Goal: Task Accomplishment & Management: Manage account settings

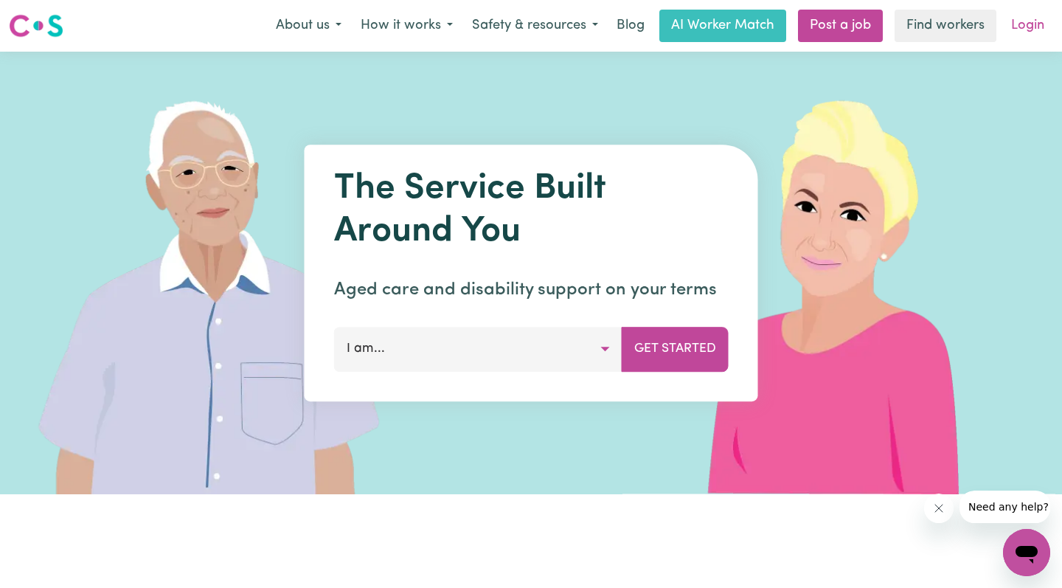
click at [1019, 31] on link "Login" at bounding box center [1027, 26] width 51 height 32
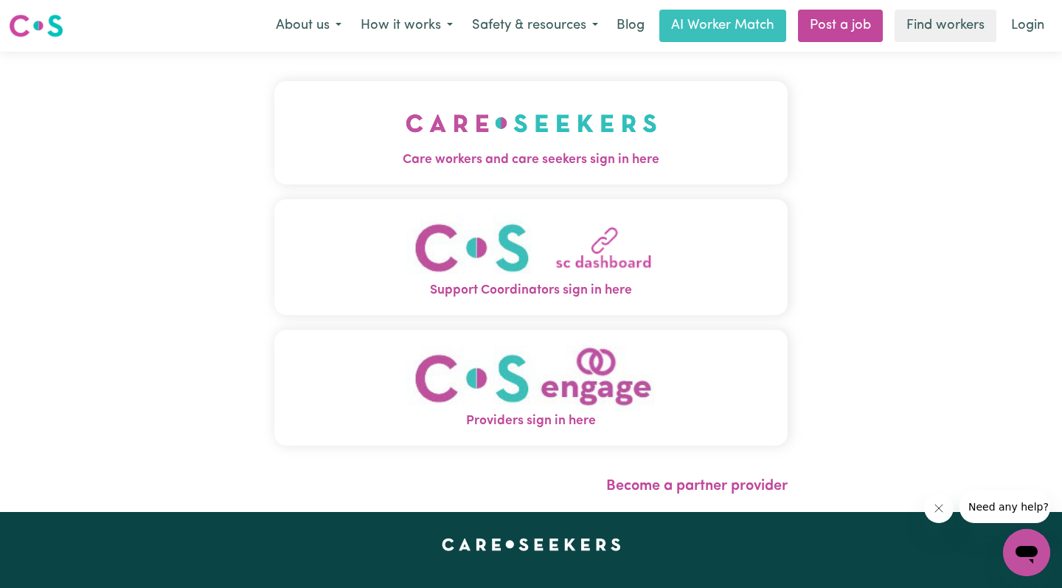
click at [487, 116] on img "Care workers and care seekers sign in here" at bounding box center [532, 123] width 252 height 55
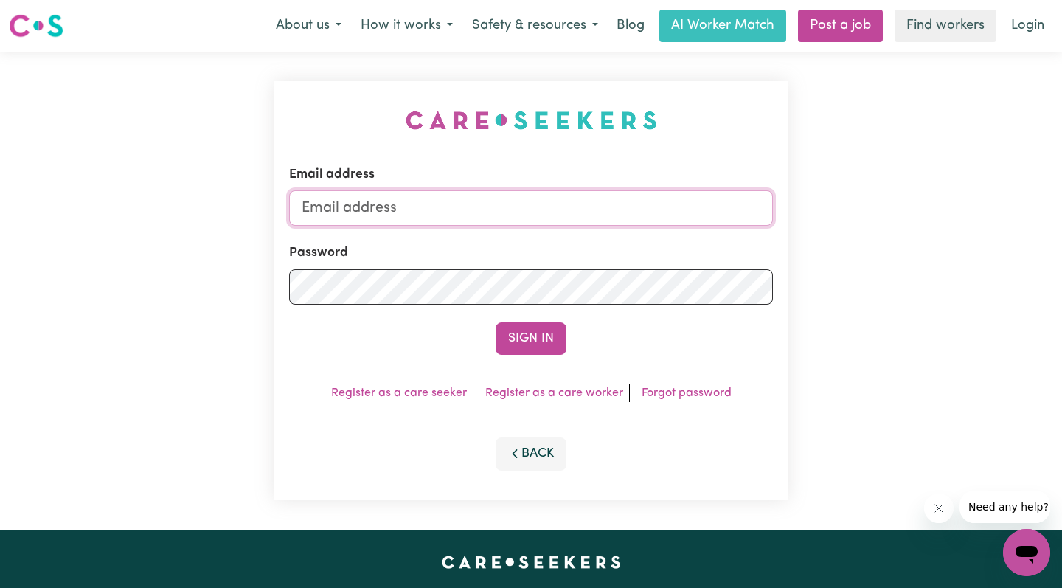
type input "viper2012vsat@gmail.com"
click at [531, 339] on button "Sign In" at bounding box center [531, 338] width 71 height 32
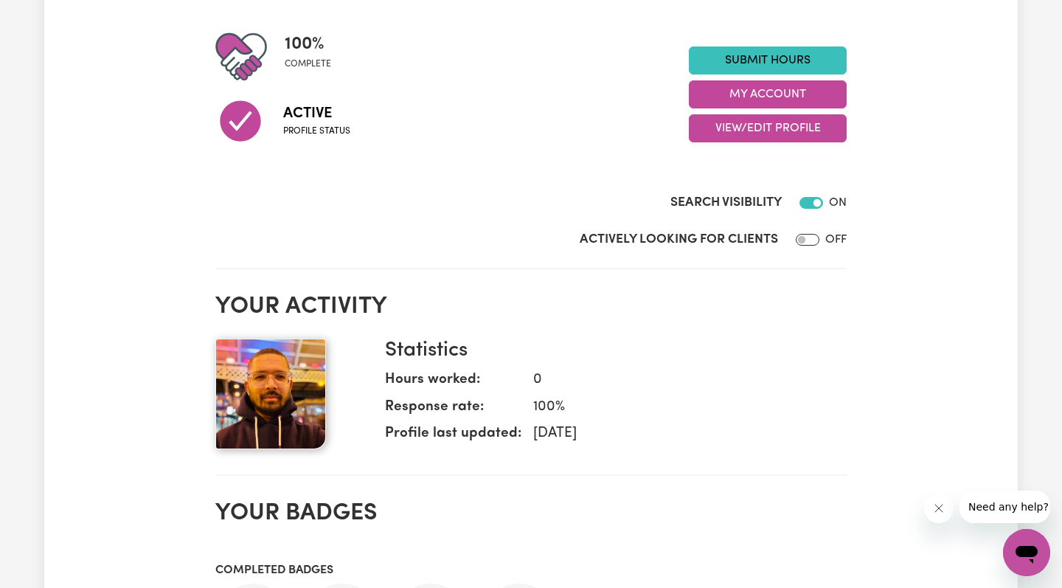
scroll to position [181, 0]
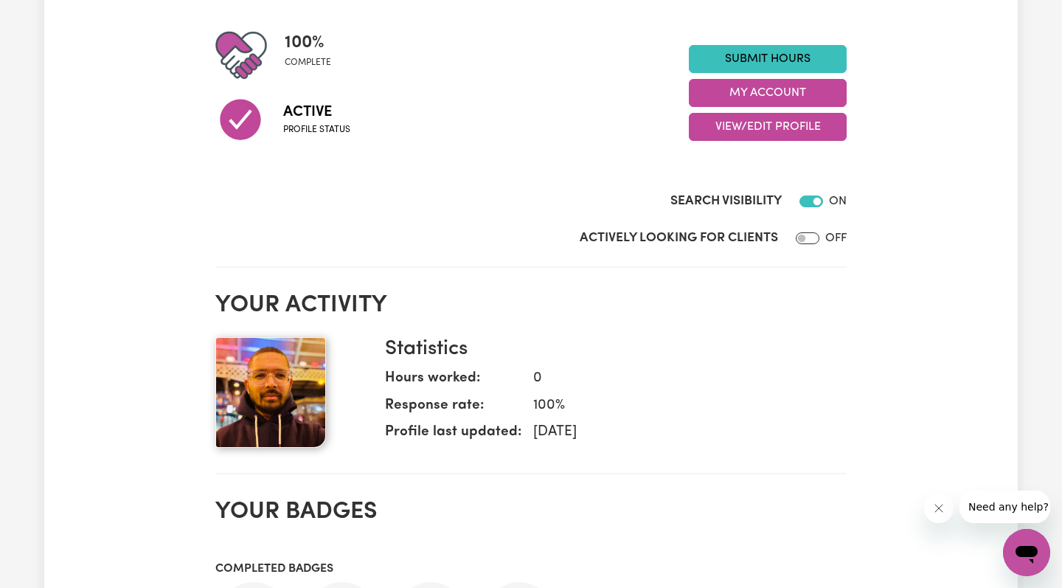
click at [808, 240] on input "Actively Looking for Clients" at bounding box center [808, 238] width 24 height 12
checkbox input "true"
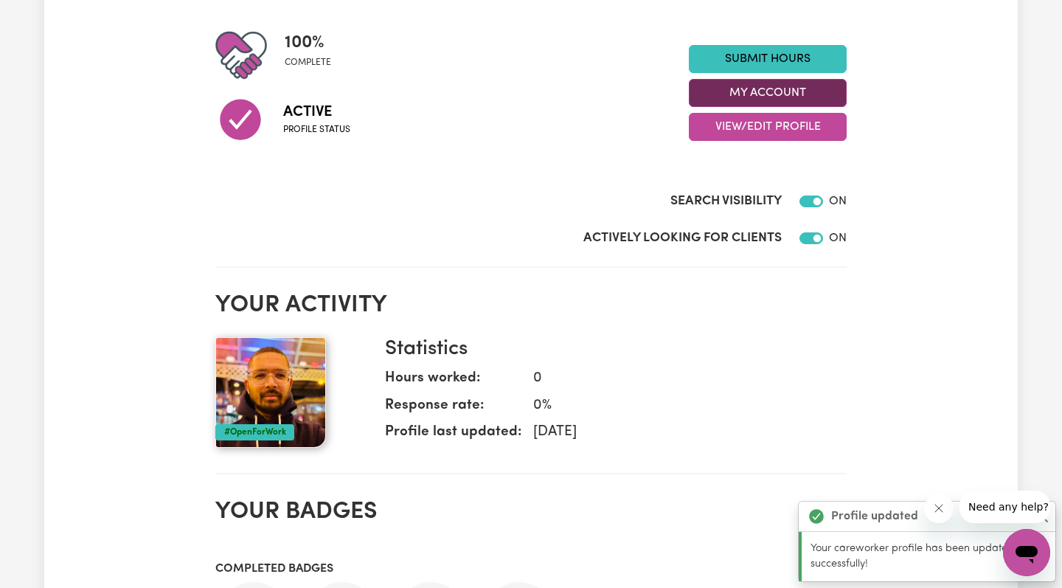
click at [820, 83] on button "My Account" at bounding box center [768, 93] width 158 height 28
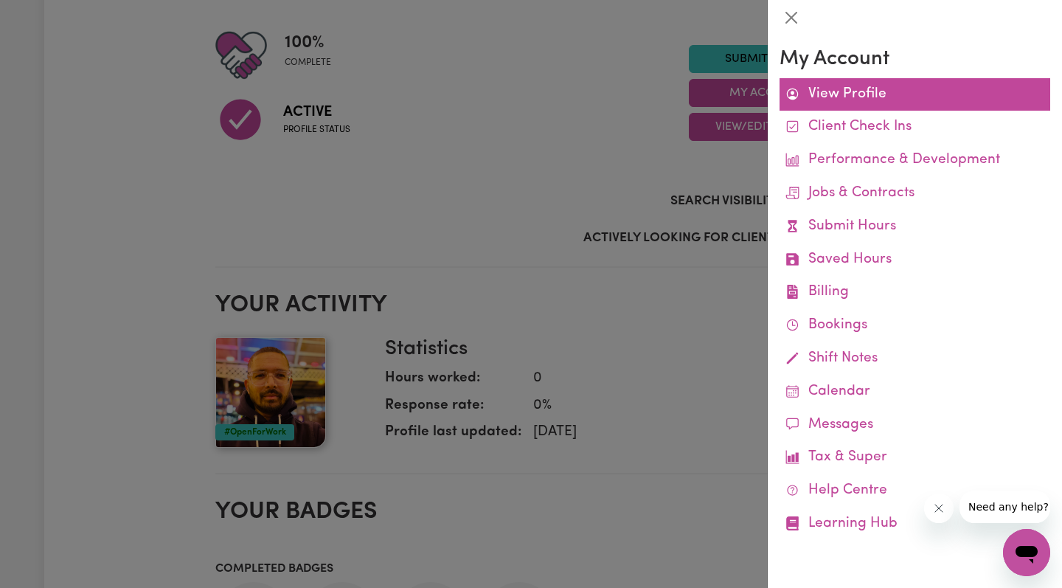
click at [822, 100] on link "View Profile" at bounding box center [915, 94] width 271 height 33
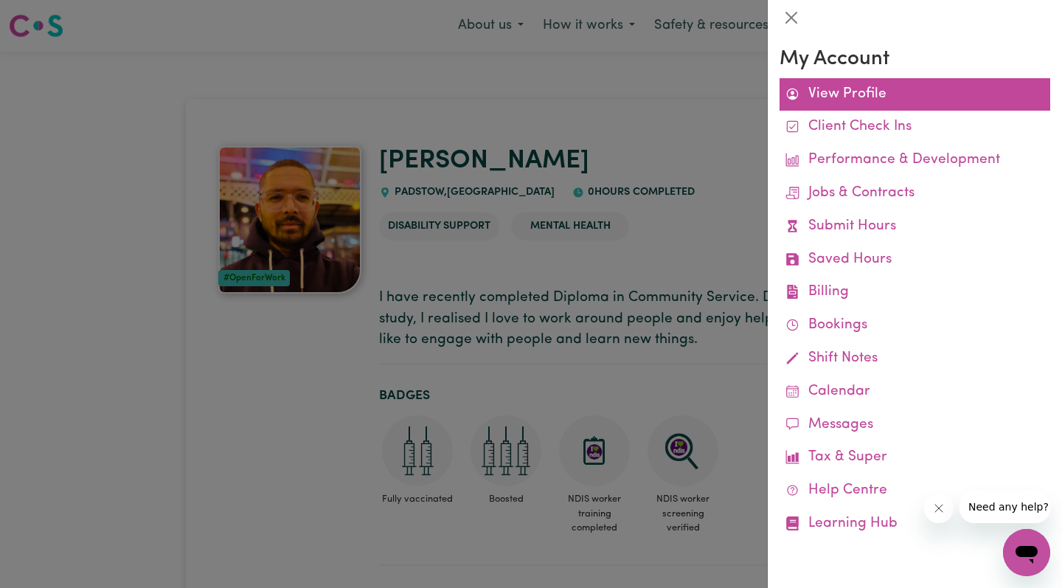
click at [837, 94] on link "View Profile" at bounding box center [915, 94] width 271 height 33
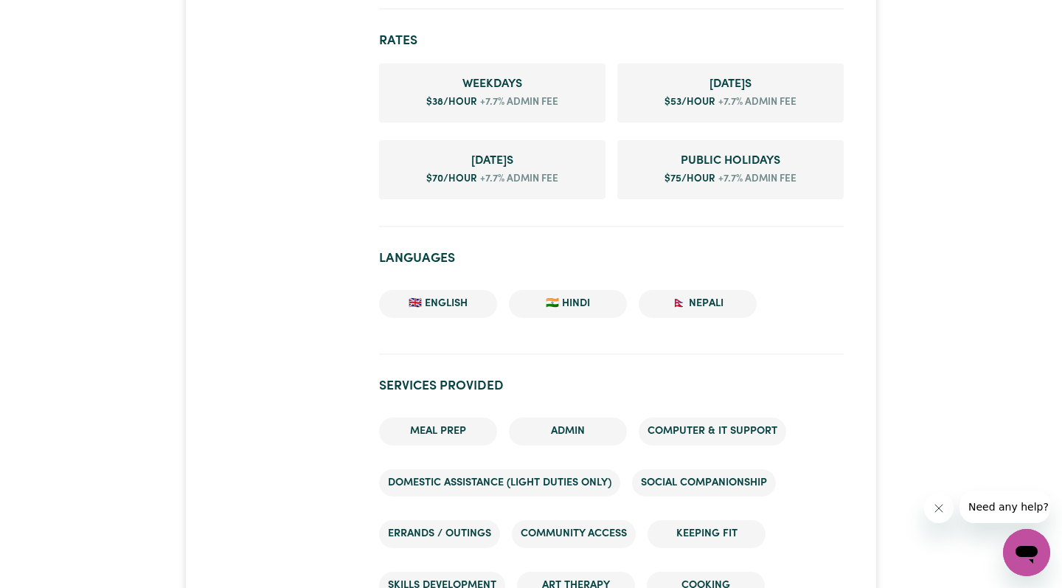
scroll to position [866, 0]
click at [477, 108] on span "+7.7% admin fee" at bounding box center [518, 101] width 82 height 15
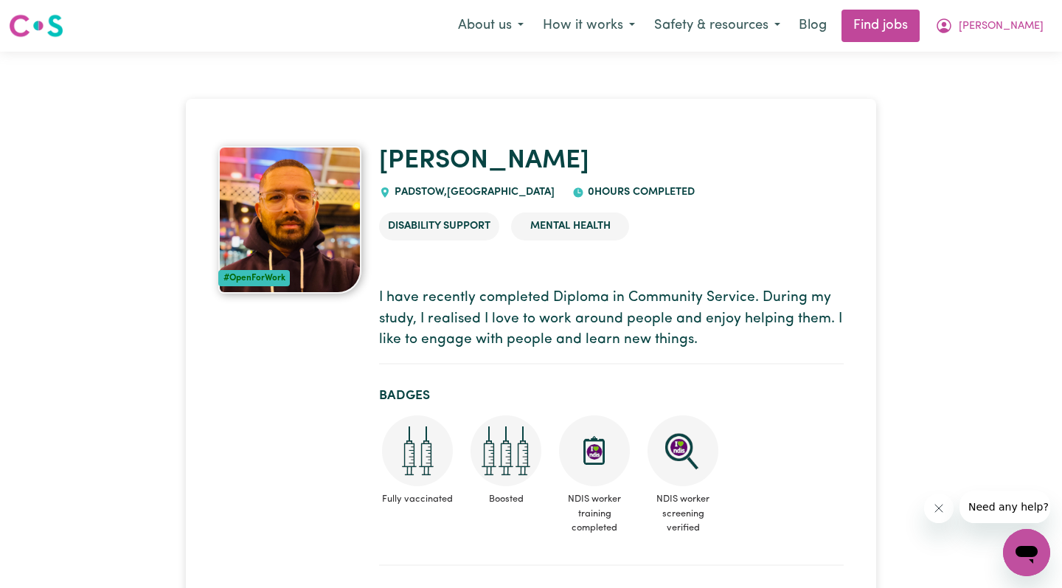
scroll to position [0, 0]
click at [953, 26] on icon "My Account" at bounding box center [944, 26] width 18 height 18
click at [1022, 62] on link "My Account" at bounding box center [994, 58] width 117 height 28
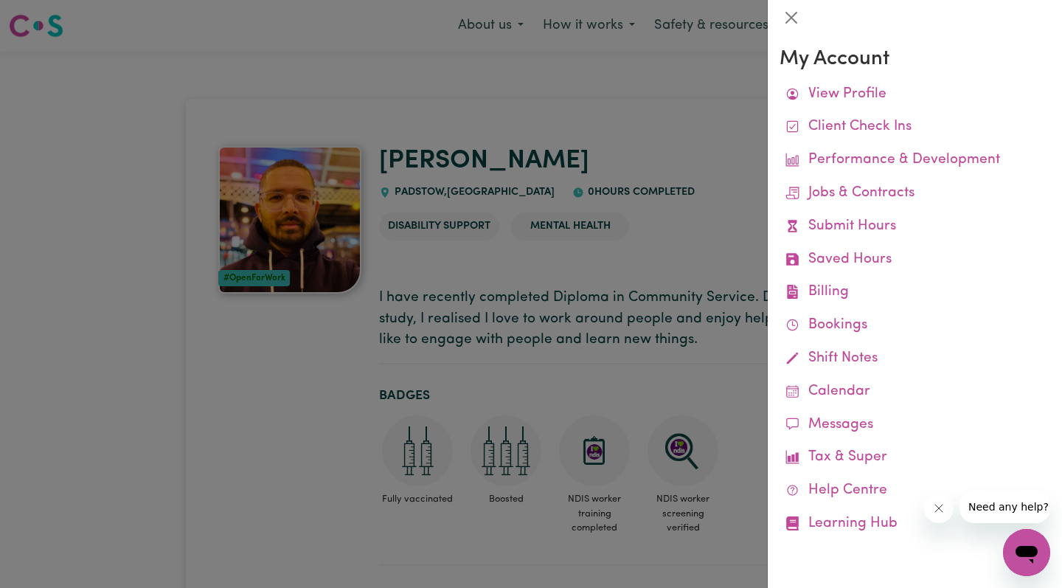
click at [226, 488] on div at bounding box center [531, 294] width 1062 height 588
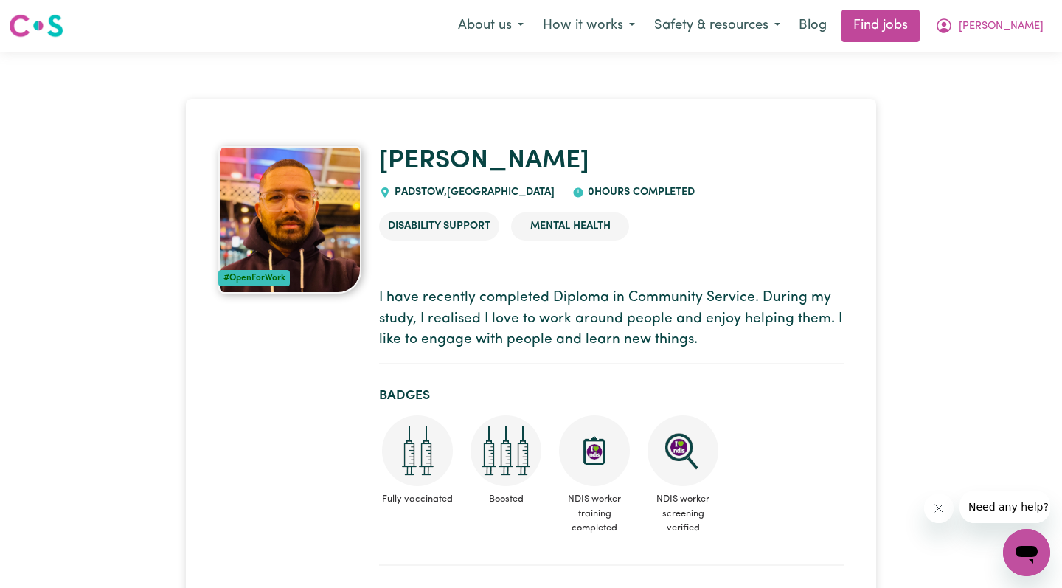
click at [399, 403] on h2 "Badges" at bounding box center [611, 395] width 465 height 15
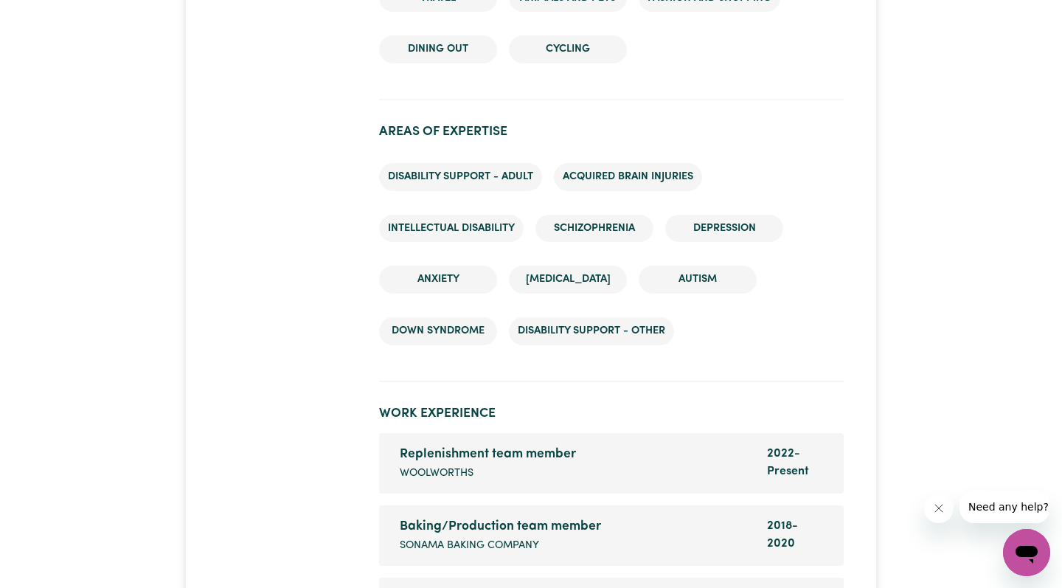
scroll to position [1911, 0]
click at [518, 469] on div "Replenishment team member Company name Woolworths" at bounding box center [574, 464] width 367 height 37
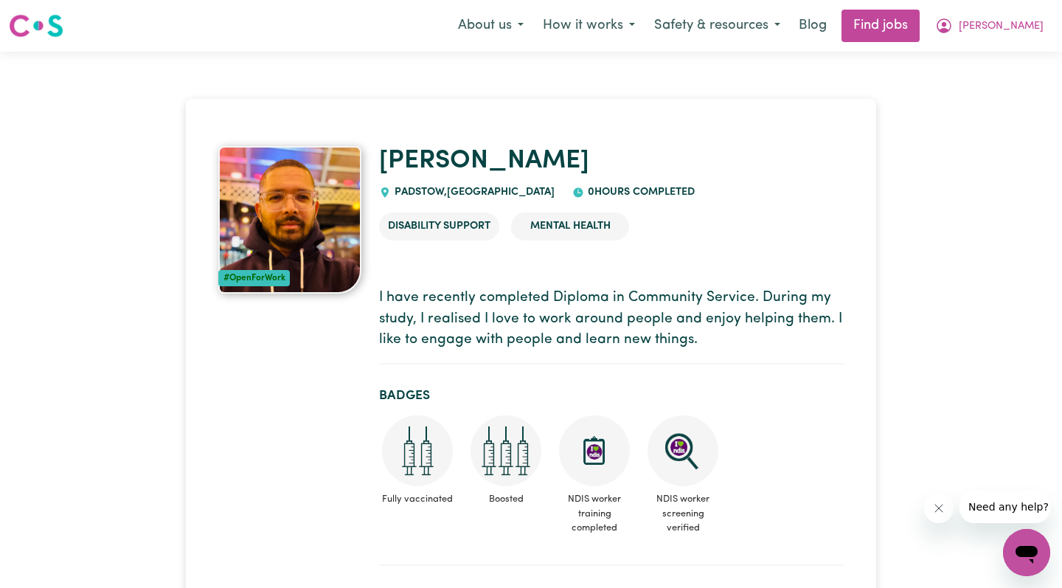
scroll to position [0, 0]
click at [991, 508] on span "Need any help?" at bounding box center [1008, 507] width 80 height 12
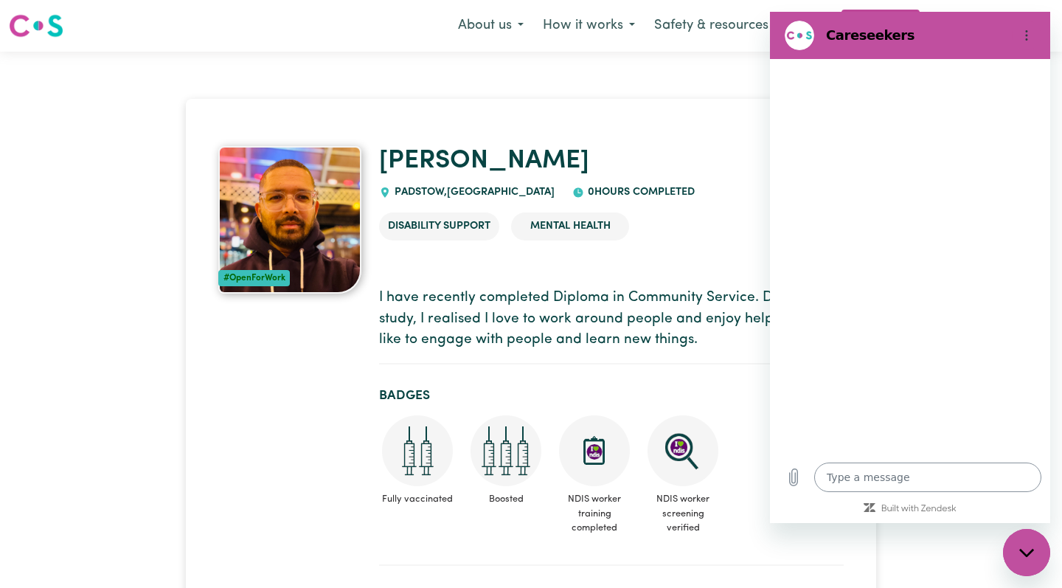
type textarea "x"
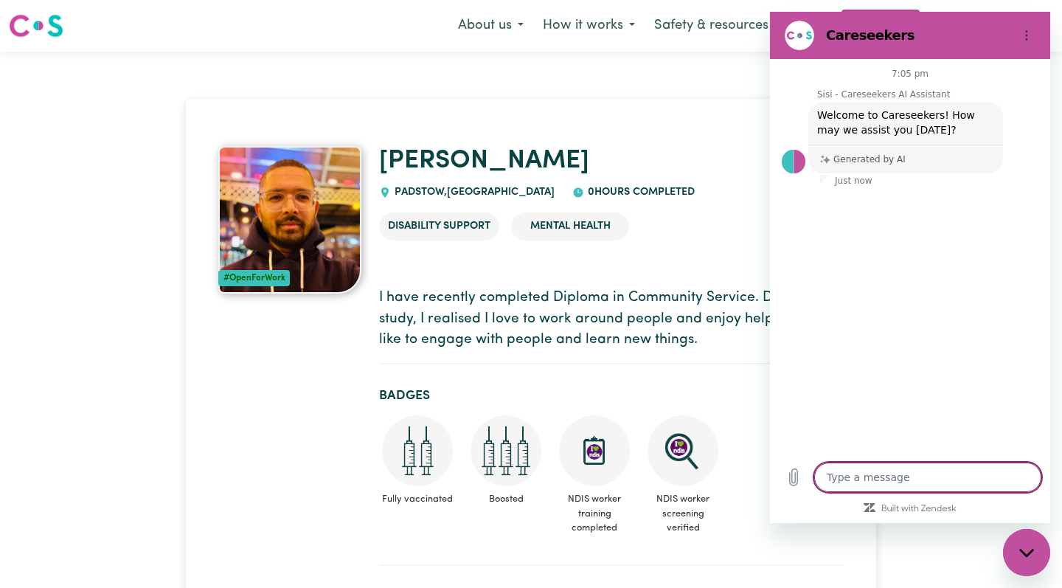
click at [963, 480] on textarea at bounding box center [927, 477] width 227 height 30
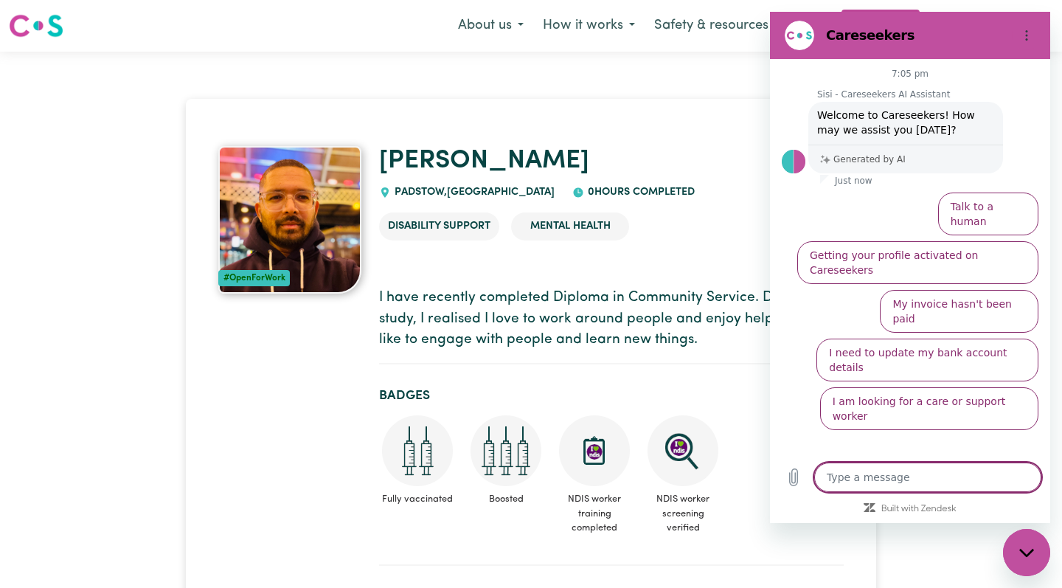
type textarea "I"
type textarea "x"
type textarea "I"
type textarea "x"
type textarea "I W"
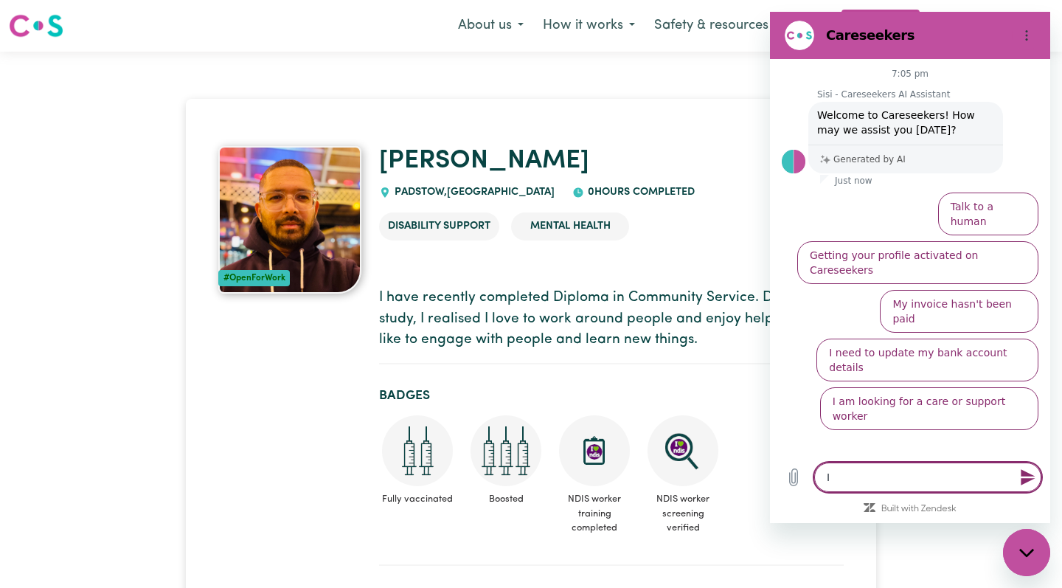
type textarea "x"
type textarea "I WA"
type textarea "x"
type textarea "I WAN"
type textarea "x"
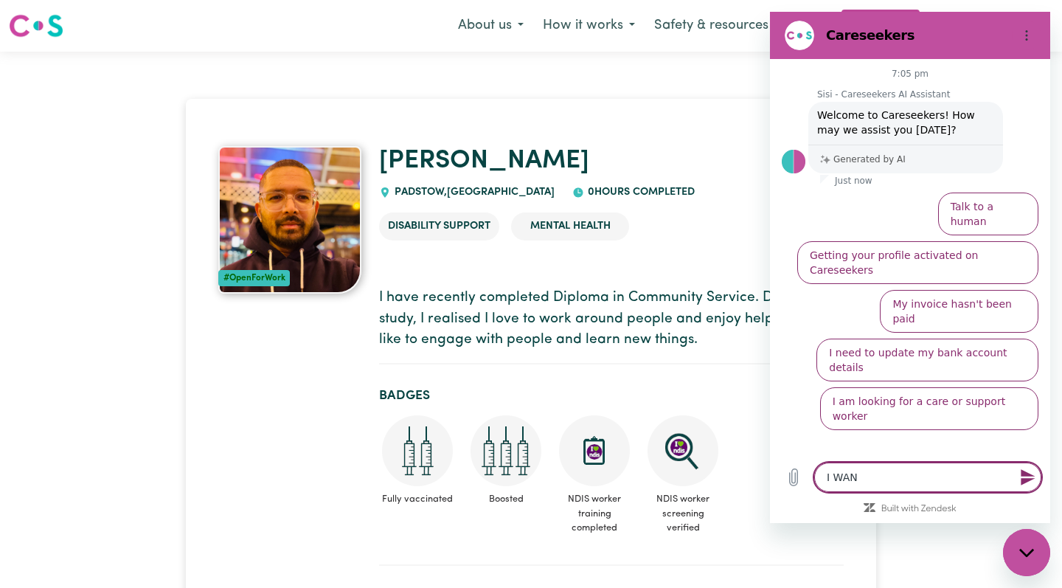
type textarea "I WANT"
type textarea "x"
type textarea "I WANT"
type textarea "x"
type textarea "I WANT I"
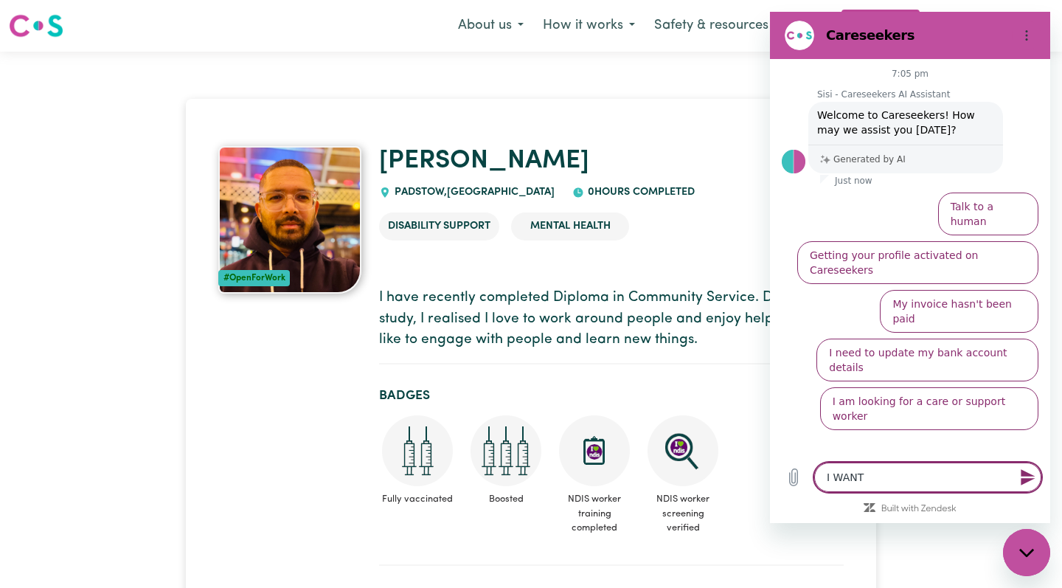
type textarea "x"
type textarea "I WANT IT"
type textarea "x"
type textarea "I WANT I"
type textarea "x"
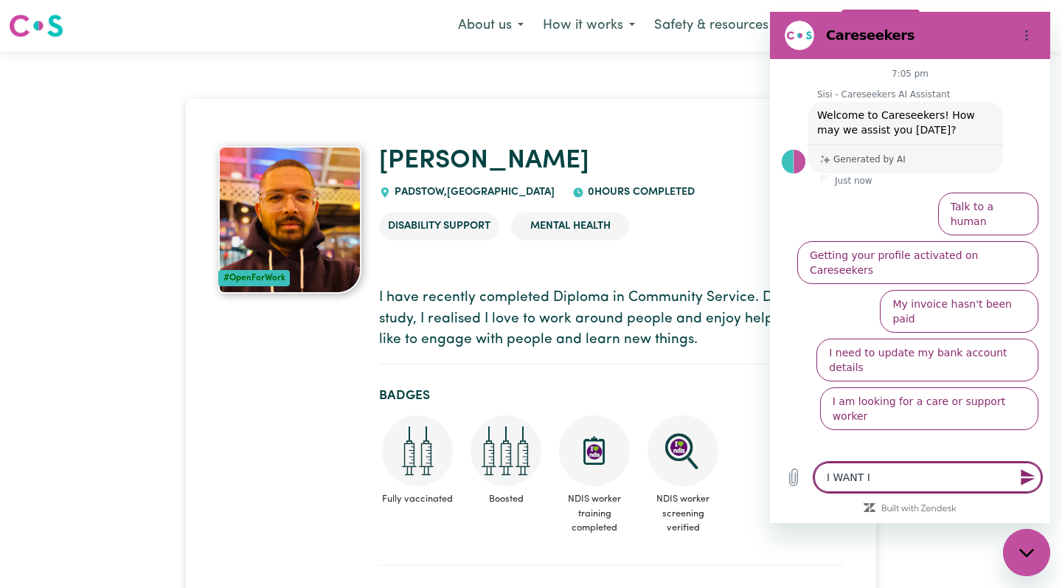
type textarea "I WANT"
type textarea "x"
type textarea "I WANT T"
type textarea "x"
type textarea "I WANT TO"
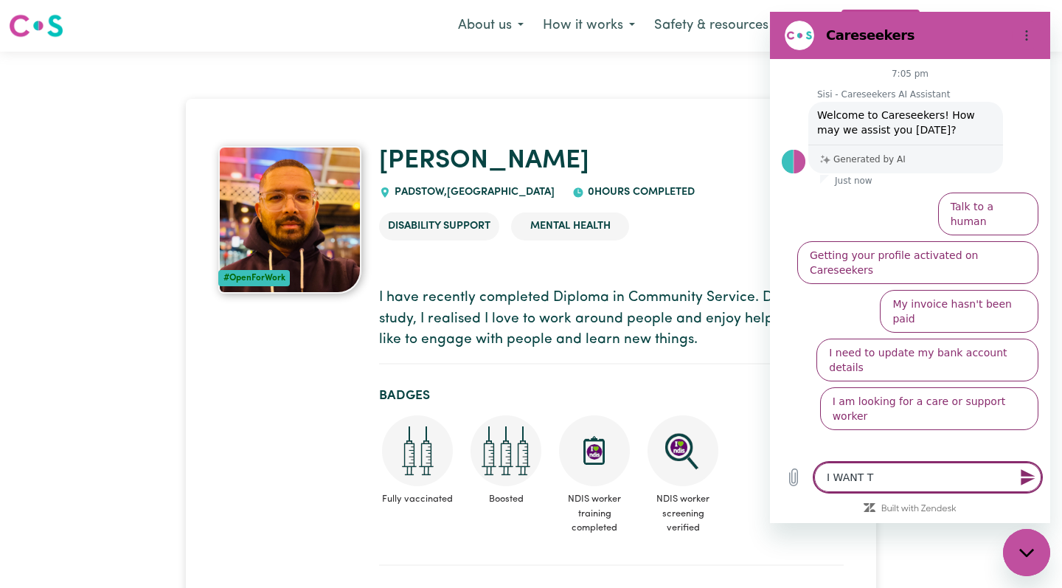
type textarea "x"
type textarea "I WANT TO"
type textarea "x"
type textarea "I WANT TO R"
type textarea "x"
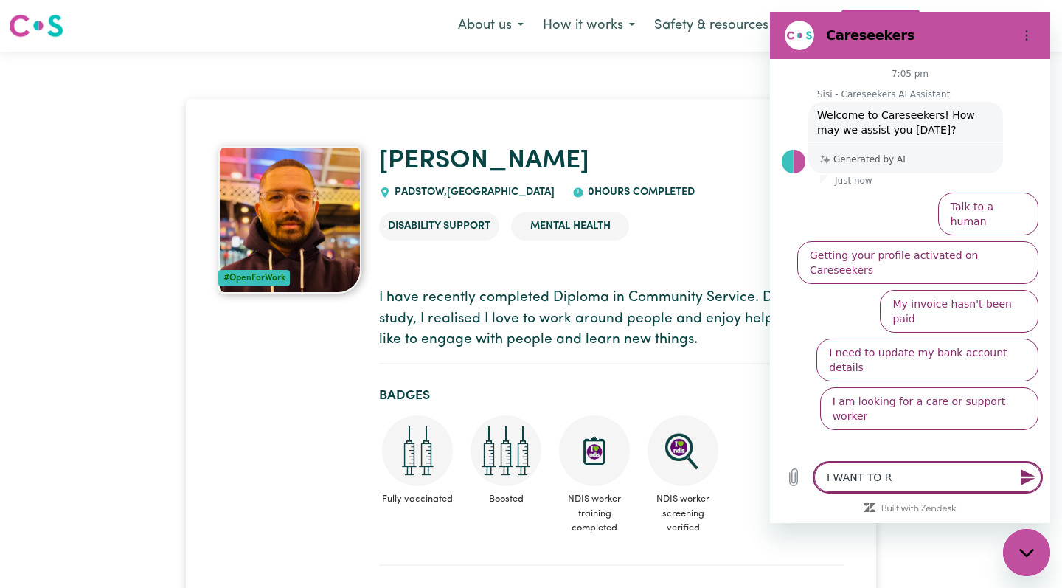
type textarea "I WANT TO RE"
type textarea "x"
type textarea "I WANT TO REG"
type textarea "x"
type textarea "I WANT TO REGI"
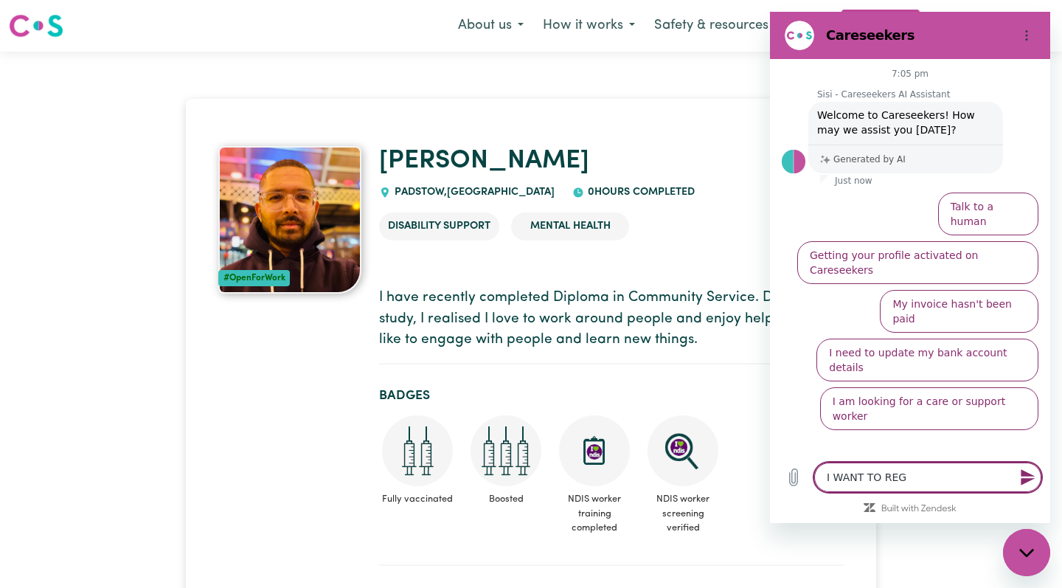
type textarea "x"
type textarea "I WANT TO REGIS"
type textarea "x"
type textarea "I WANT TO REGIST"
type textarea "x"
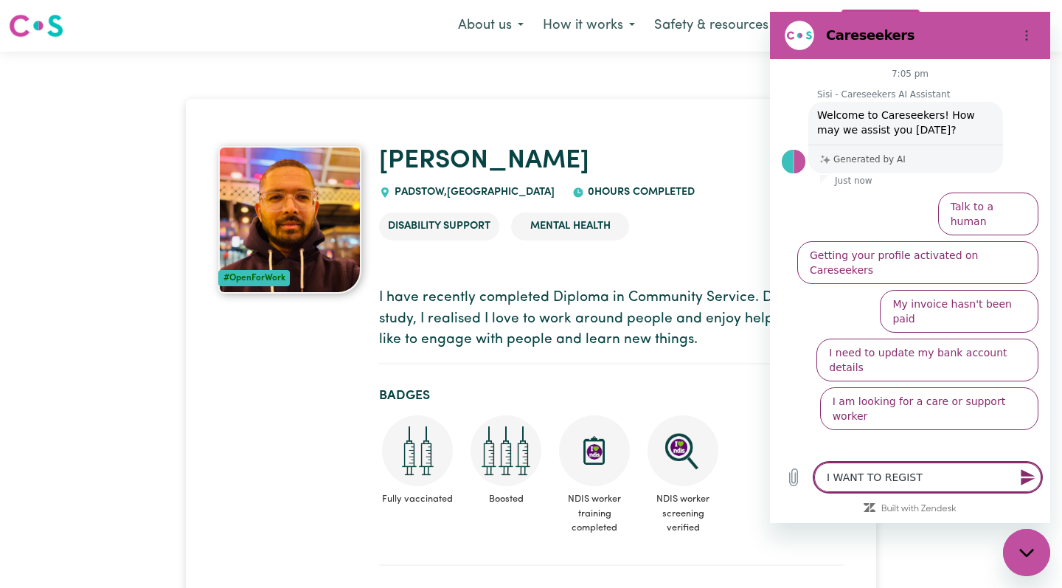
type textarea "I WANT TO REGISTE"
type textarea "x"
type textarea "I WANT TO REGISTER"
type textarea "x"
type textarea "I WANT TO REGISTER"
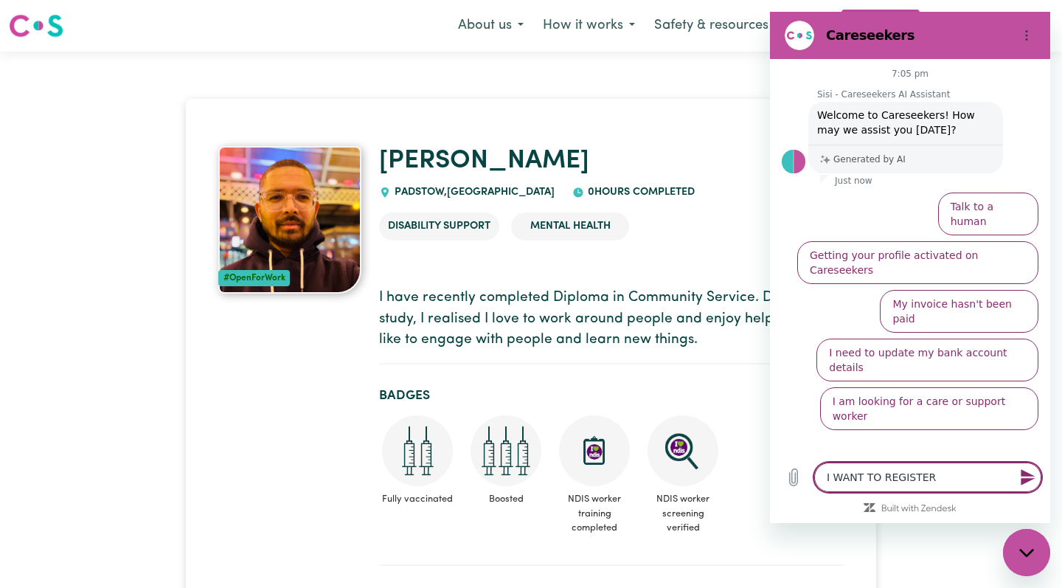
type textarea "x"
type textarea "I WANT TO REGISTER M"
type textarea "x"
type textarea "I WANT TO REGISTER MY"
type textarea "x"
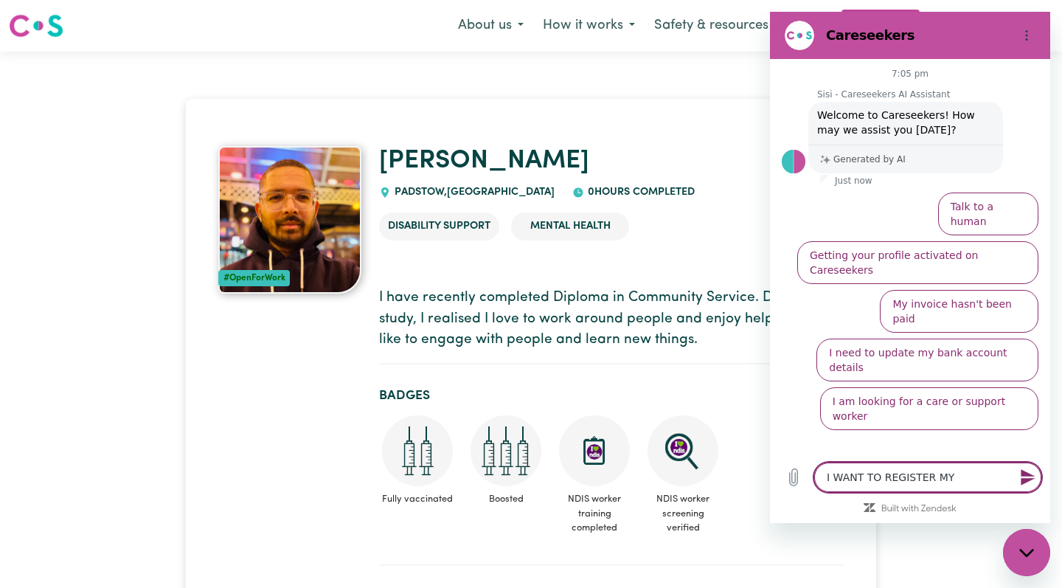
type textarea "I WANT TO REGISTER MY"
type textarea "x"
type textarea "I WANT TO REGISTER MY L"
type textarea "x"
type textarea "I WANT TO REGISTER MY LI"
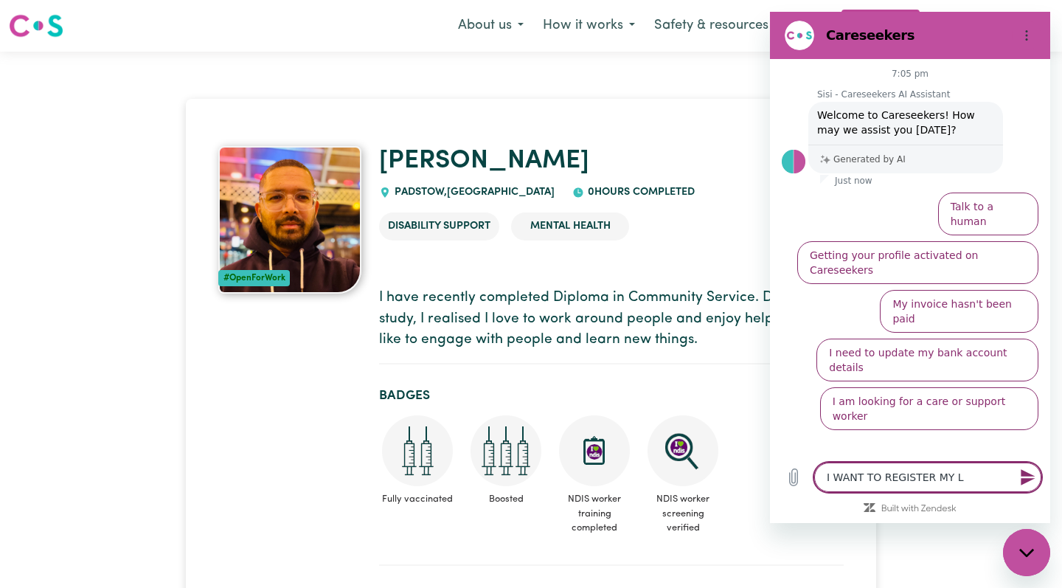
type textarea "x"
type textarea "I WANT TO REGISTER MY LIS"
type textarea "x"
type textarea "I WANT TO REGISTER MY LISC"
type textarea "x"
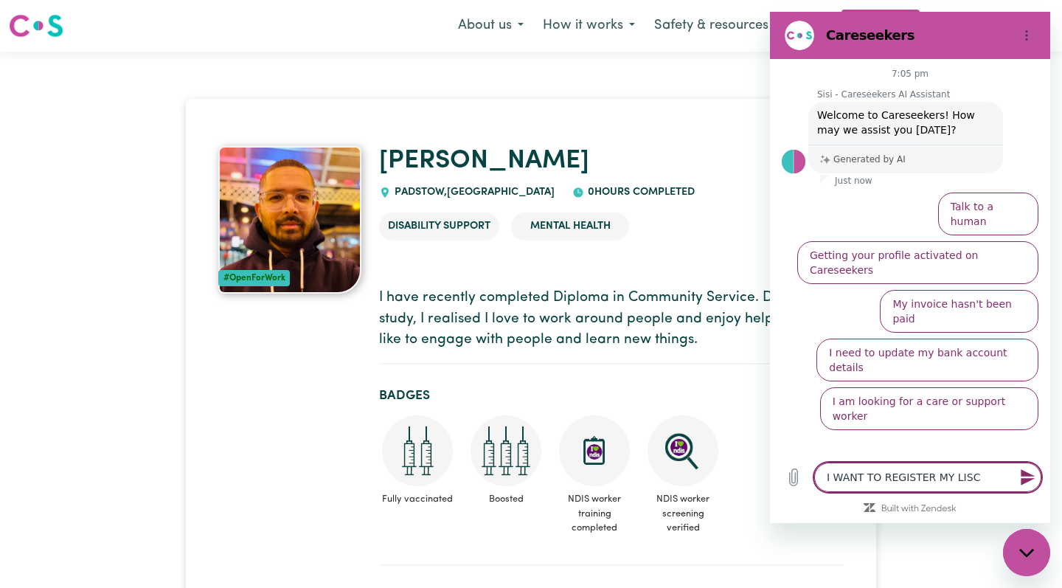
type textarea "I WANT TO REGISTER MY LISCE"
type textarea "x"
type textarea "I WANT TO REGISTER MY LISCEN"
type textarea "x"
type textarea "I WANT TO REGISTER MY LISCENS"
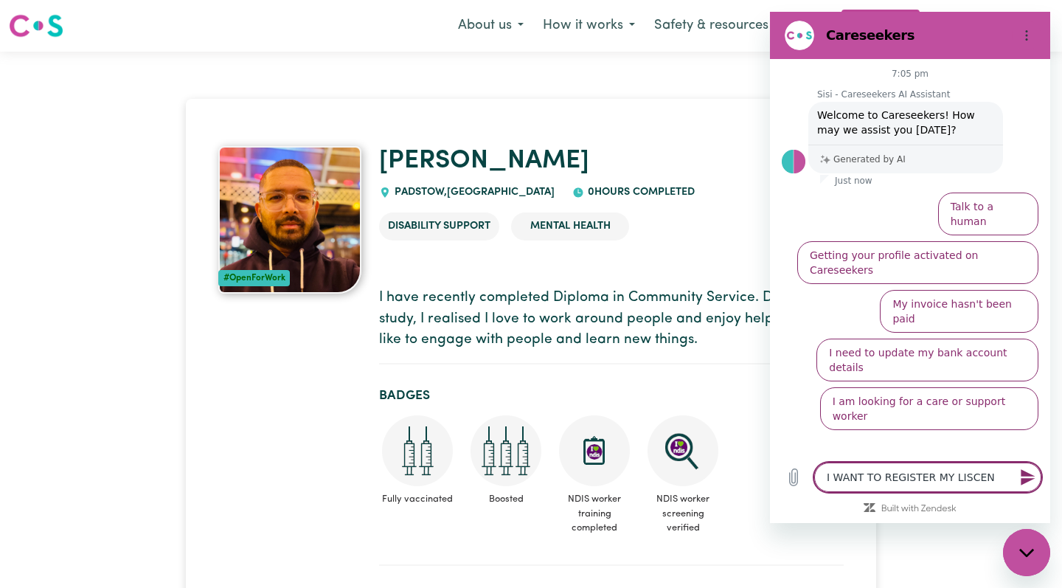
type textarea "x"
type textarea "I WANT TO REGISTER MY LISCENSE"
type textarea "x"
type textarea "I WANT TO REGISTER MY LISCENSE"
type textarea "x"
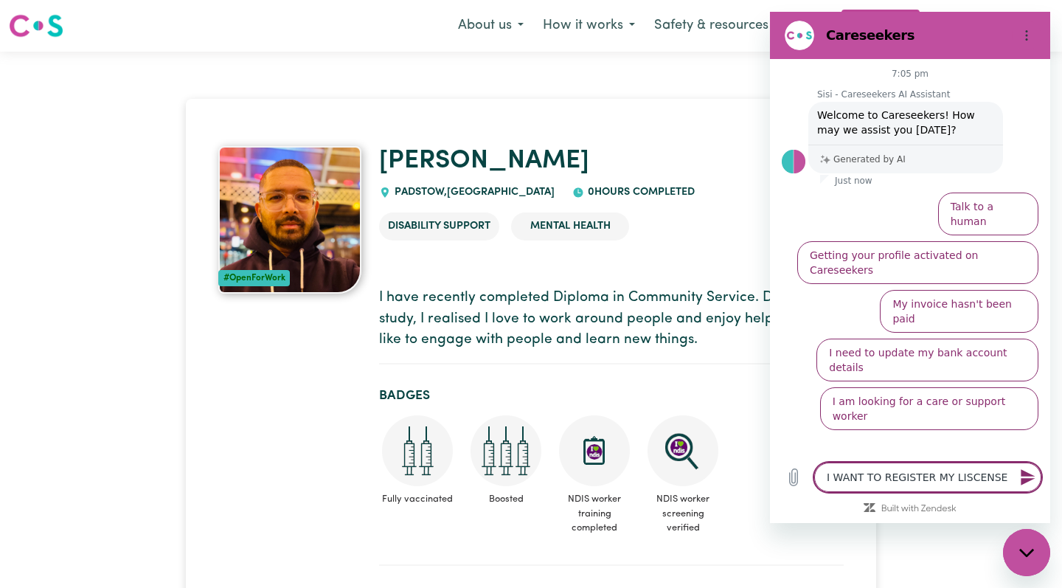
type textarea "I WANT TO REGISTER MY LISCENSE A"
type textarea "x"
type textarea "I WANT TO REGISTER MY LISCENSE"
type textarea "x"
type textarea "I WANT TO REGISTER MY LISCENSE A"
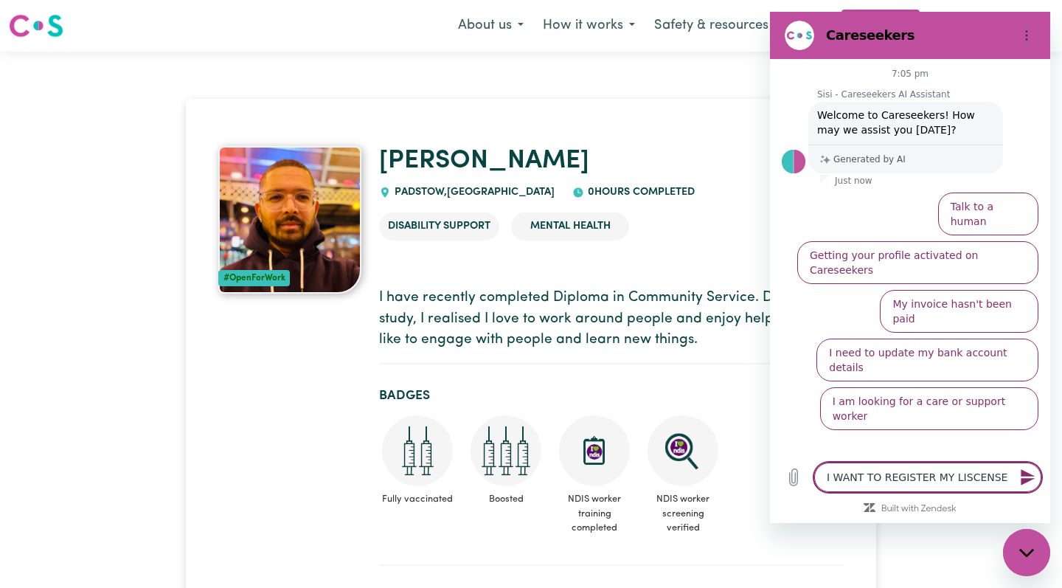
type textarea "x"
type textarea "I WANT TO REGISTER MY LISCENSE AN"
type textarea "x"
type textarea "I WANT TO REGISTER MY LISCENSE AND"
type textarea "x"
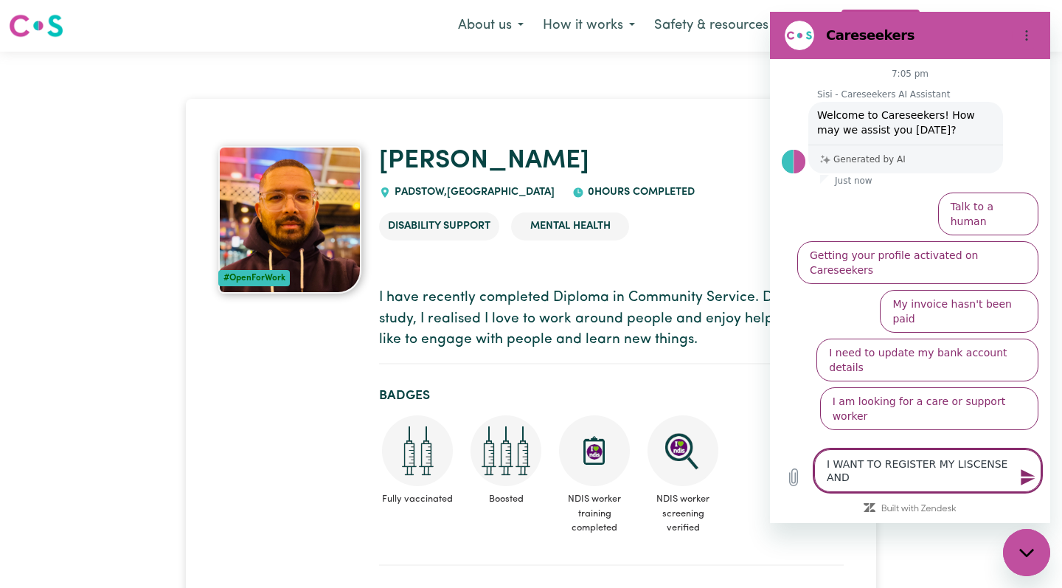
type textarea "I WANT TO REGISTER MY LISCENSE AND"
type textarea "x"
type textarea "I WANT TO REGISTER MY LISCENSE AND C"
type textarea "x"
type textarea "I WANT TO REGISTER MY LISCENSE AND CE"
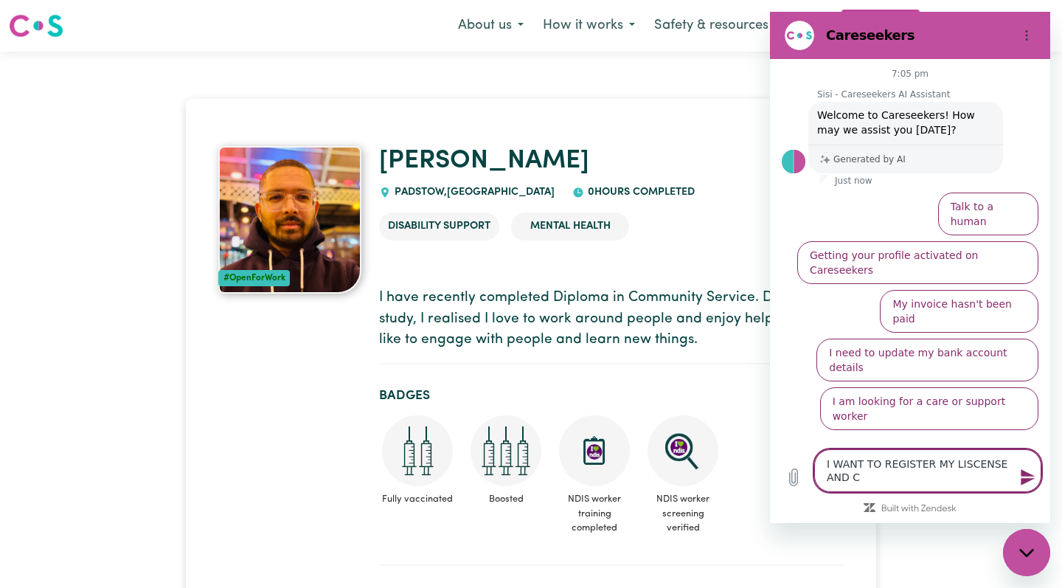
type textarea "x"
type textarea "I WANT TO REGISTER MY LISCENSE AND CER"
type textarea "x"
type textarea "I WANT TO REGISTER MY LISCENSE AND CERT"
type textarea "x"
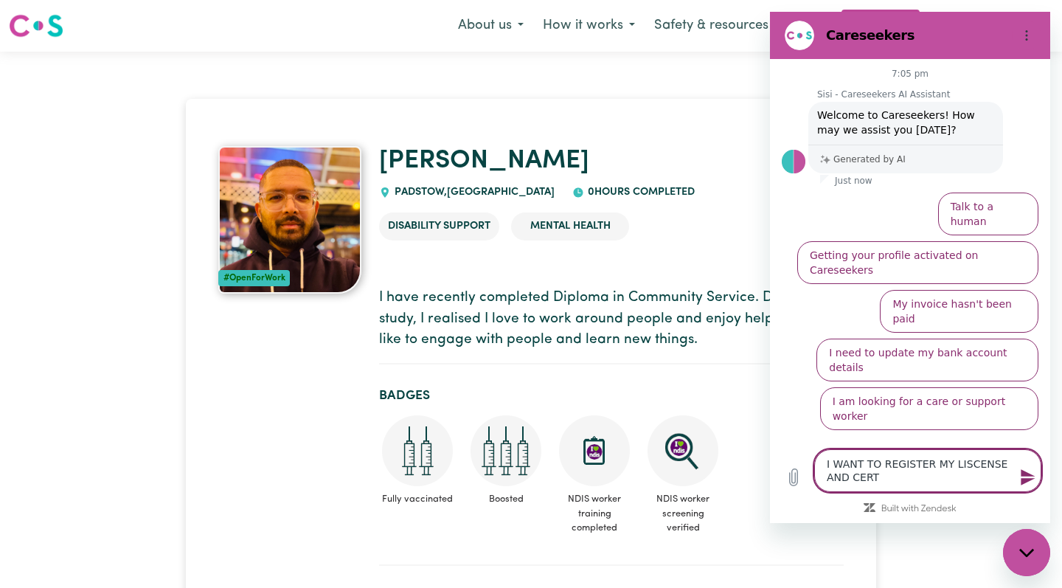
type textarea "I WANT TO REGISTER MY LISCENSE AND CERTI"
type textarea "x"
type textarea "I WANT TO REGISTER MY LISCENSE AND CERTIF"
type textarea "x"
type textarea "I WANT TO REGISTER MY LISCENSE AND CERTIFI"
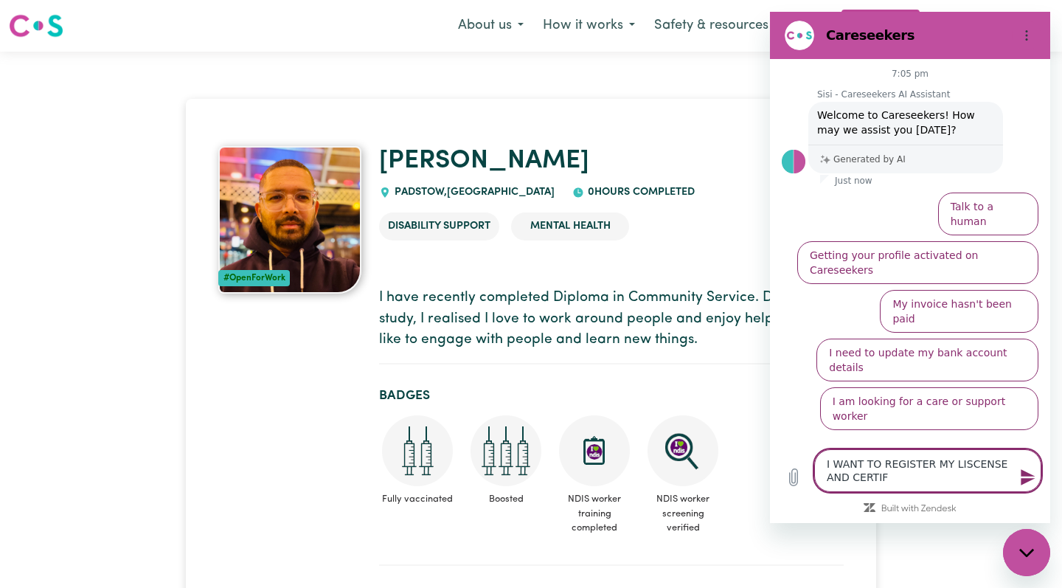
type textarea "x"
type textarea "I WANT TO REGISTER MY LISCENSE AND CERTIFIC"
type textarea "x"
type textarea "I WANT TO REGISTER MY LISCENSE AND CERTIFICA"
type textarea "x"
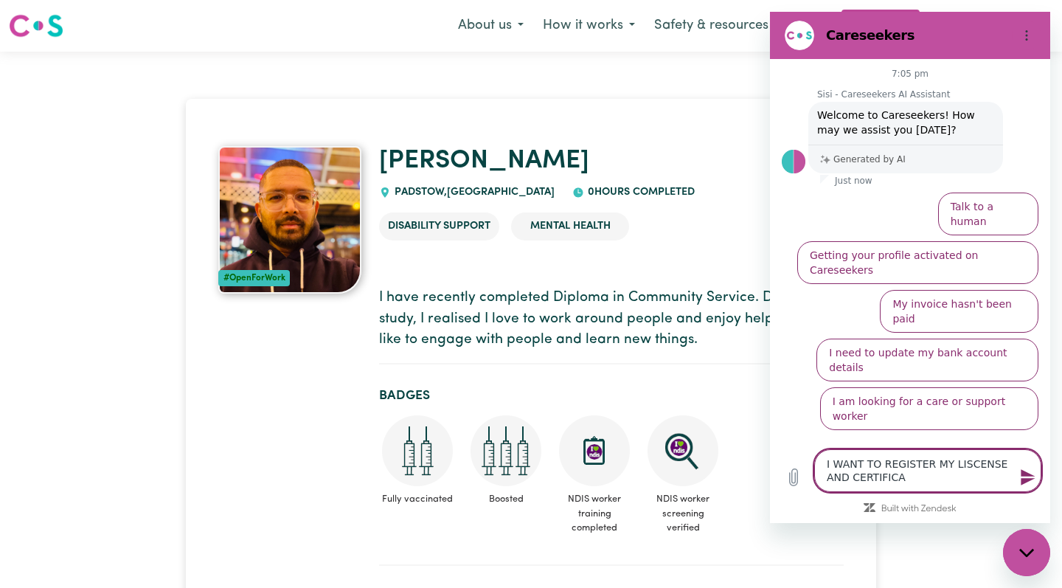
type textarea "I WANT TO REGISTER MY LISCENSE AND CERTIFICAT"
type textarea "x"
type textarea "I WANT TO REGISTER MY LISCENSE AND CERTIFICATE"
type textarea "x"
type textarea "I WANT TO REGISTER MY LISCENSE AND CERTIFICATES"
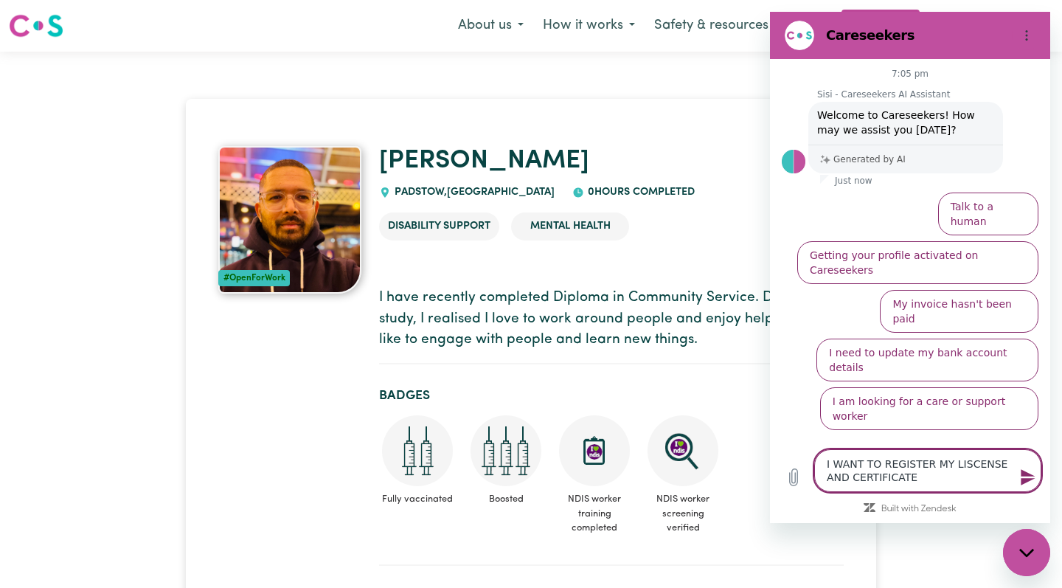
type textarea "x"
type textarea "I WANT TO REGISTER MY LISCENSE AND CERTIFICATES"
type textarea "x"
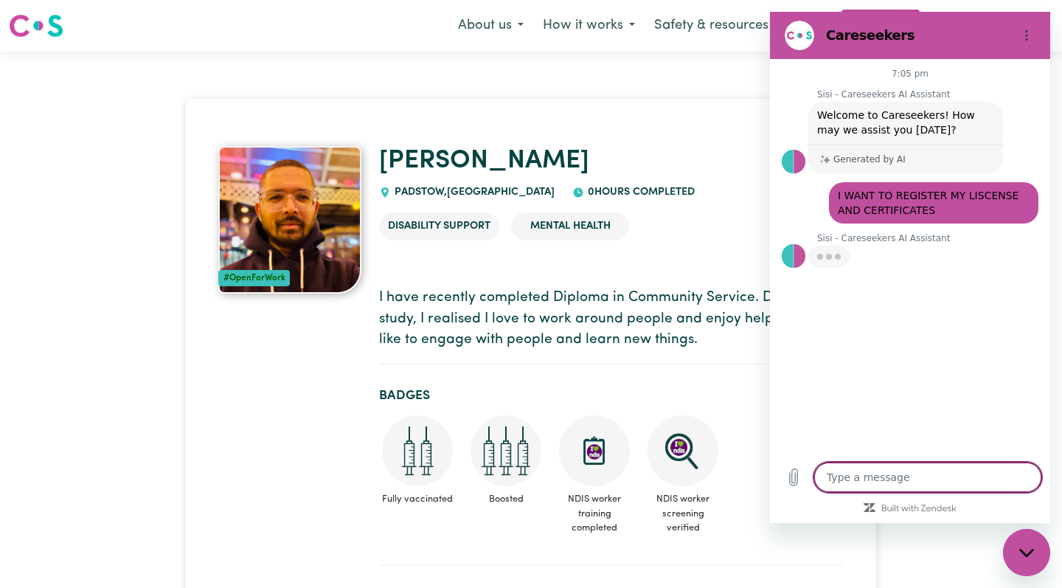
type textarea "x"
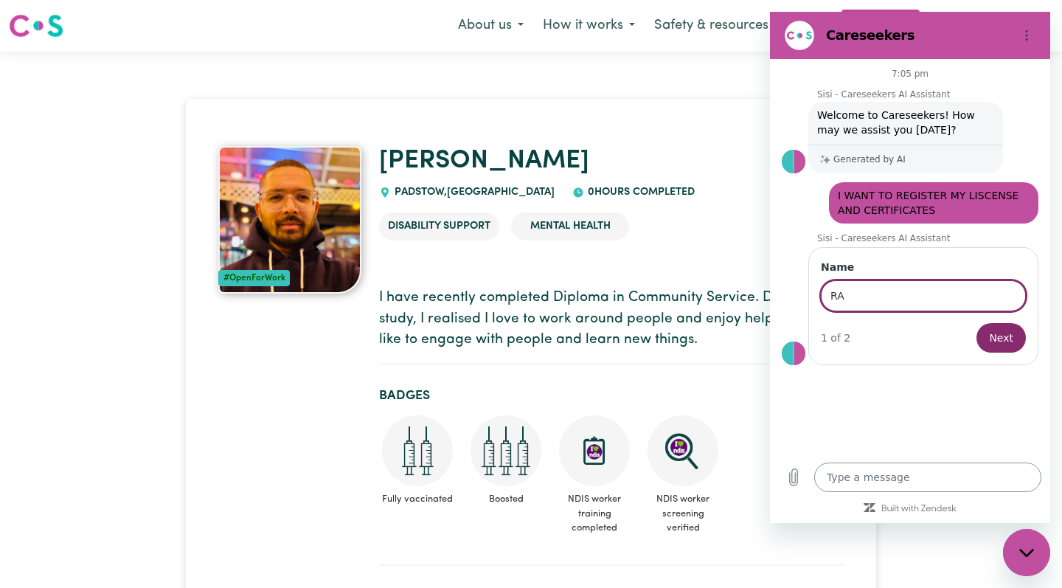
type input "R"
type input "RAVI KHADKA"
click at [1002, 338] on button "Next" at bounding box center [1001, 338] width 49 height 30
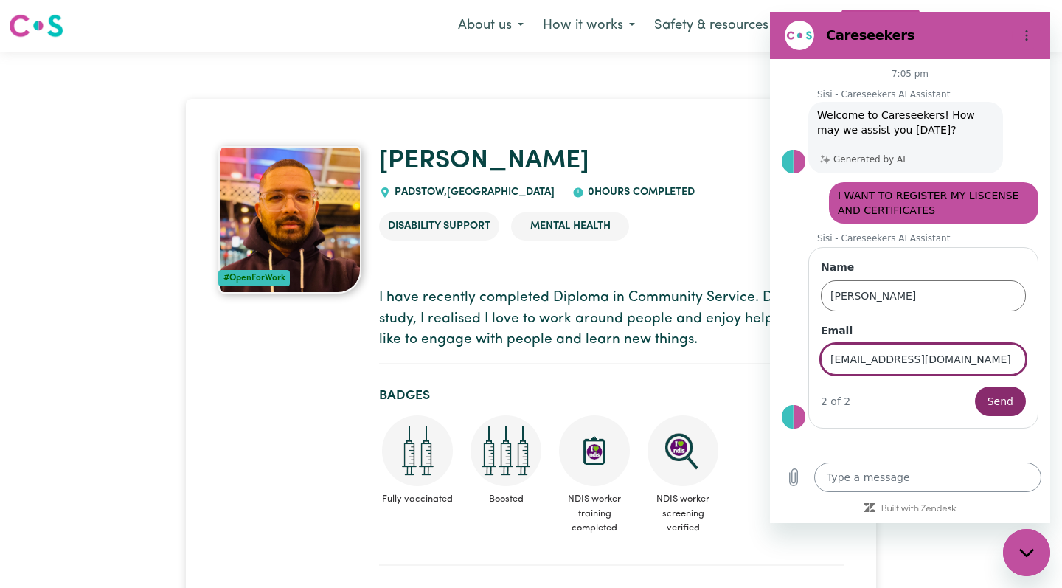
type input "viper2012vsat@gmail.com"
click at [1001, 401] on button "Send" at bounding box center [1000, 401] width 51 height 30
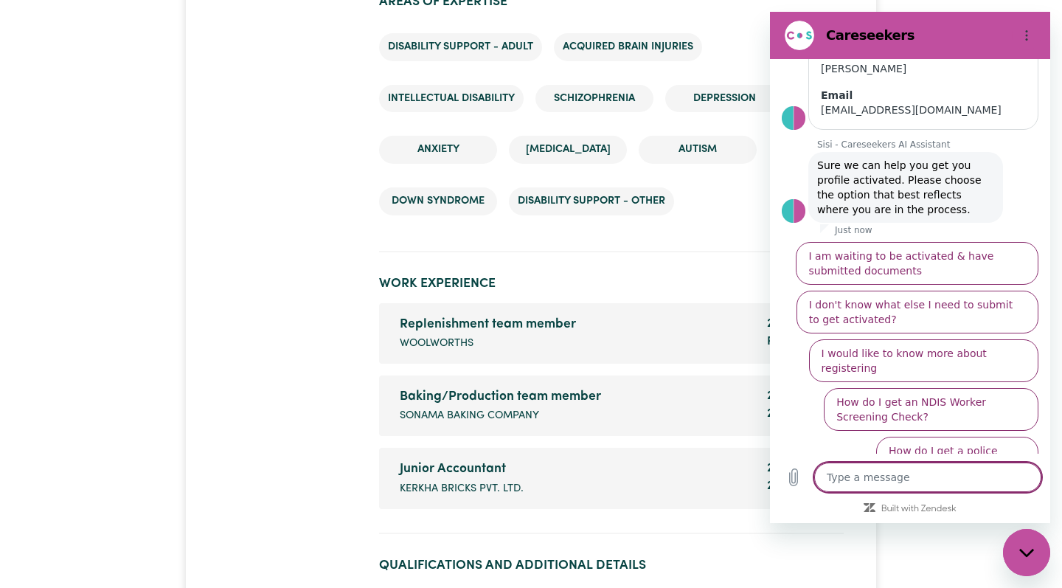
scroll to position [2045, 0]
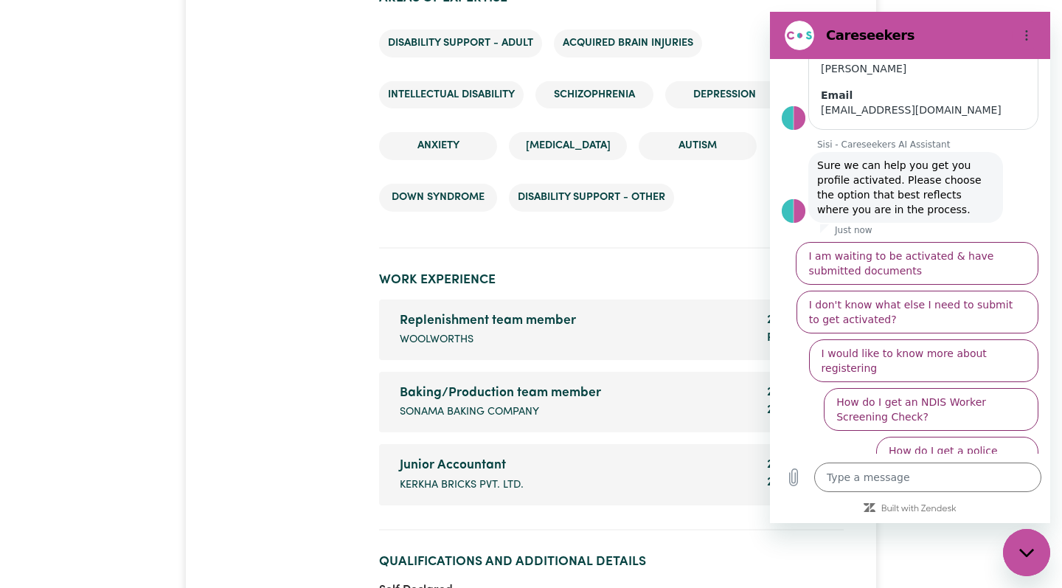
click at [746, 312] on div "Replenishment team member" at bounding box center [575, 320] width 350 height 19
click at [795, 33] on figure at bounding box center [800, 36] width 30 height 30
click at [1035, 34] on button "Options menu" at bounding box center [1027, 36] width 30 height 30
click at [728, 248] on section "Areas of Expertise Disability support - Adult Acquired Brain Injuries Intellect…" at bounding box center [611, 114] width 465 height 270
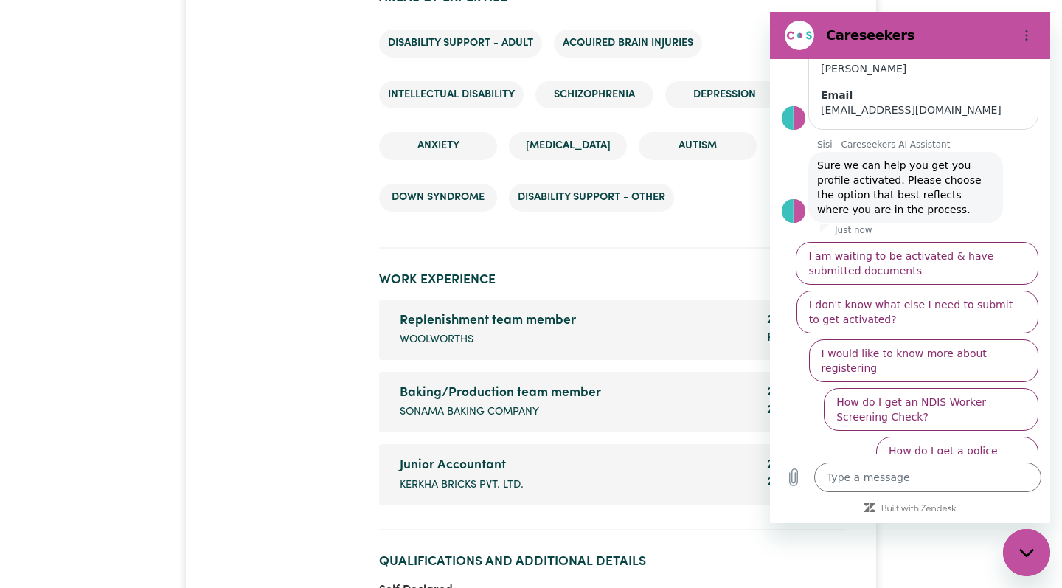
click at [1039, 566] on div "Close messaging window" at bounding box center [1027, 552] width 44 height 44
type textarea "x"
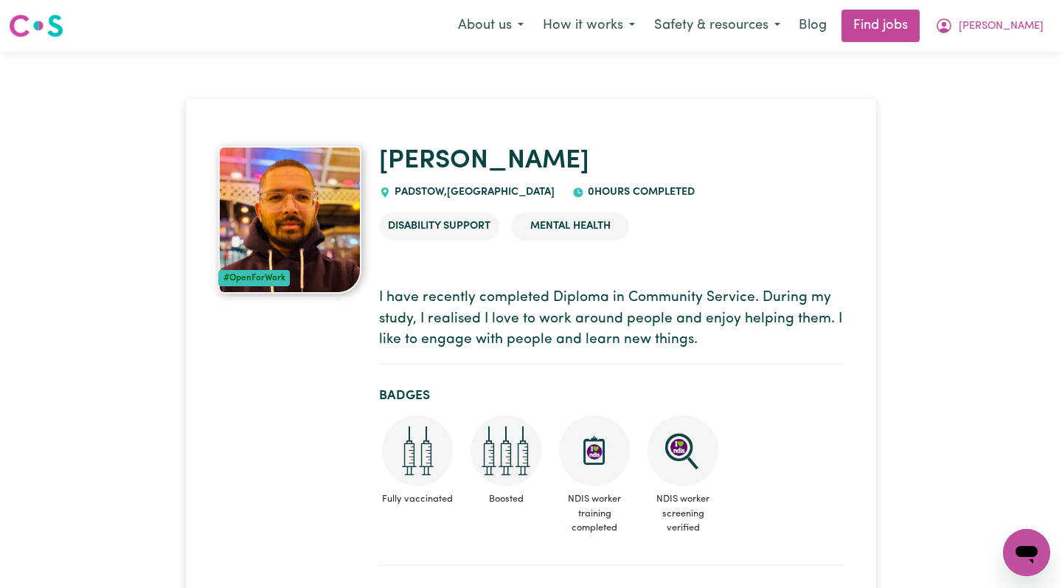
scroll to position [0, 0]
click at [951, 27] on icon "My Account" at bounding box center [944, 25] width 15 height 15
click at [1000, 94] on link "My Dashboard" at bounding box center [994, 85] width 117 height 28
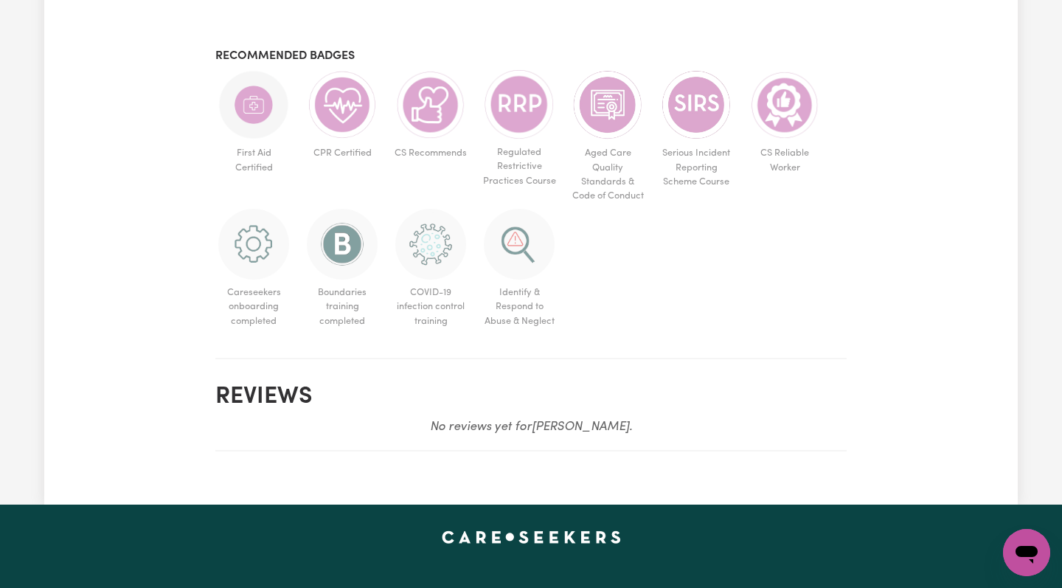
scroll to position [889, 0]
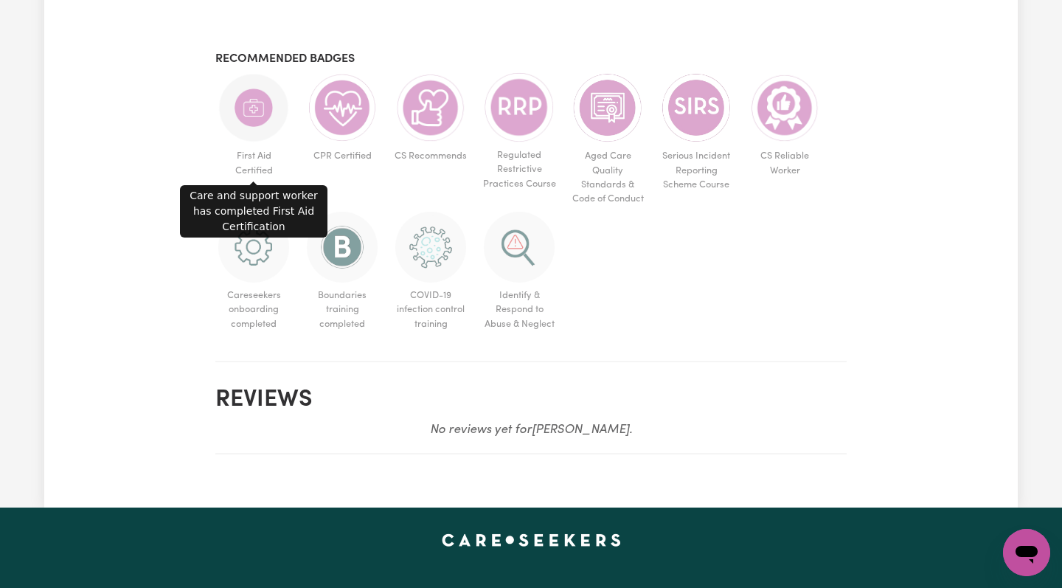
click at [254, 122] on img at bounding box center [253, 107] width 71 height 71
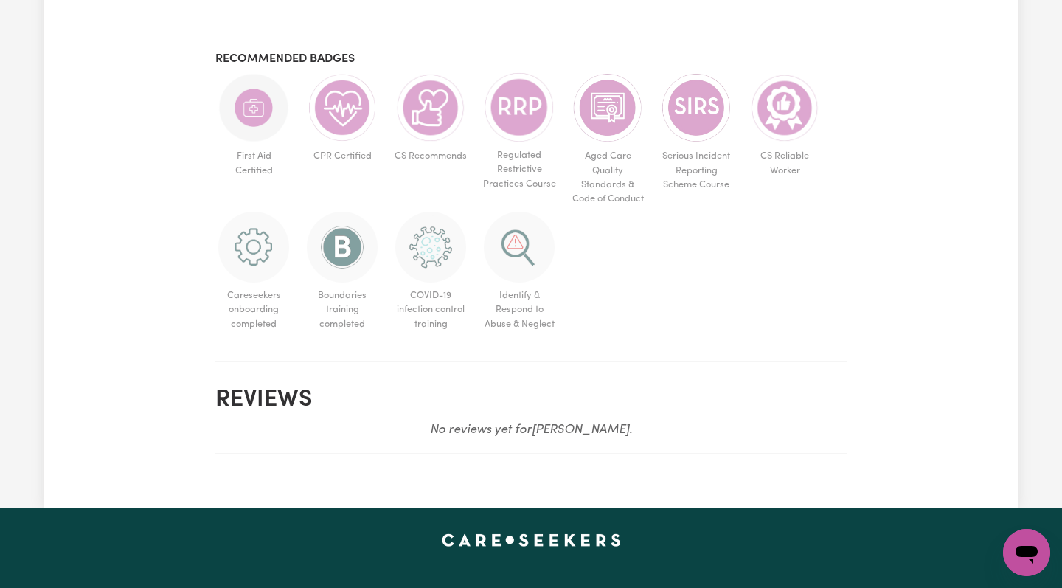
click at [255, 95] on img at bounding box center [253, 107] width 71 height 71
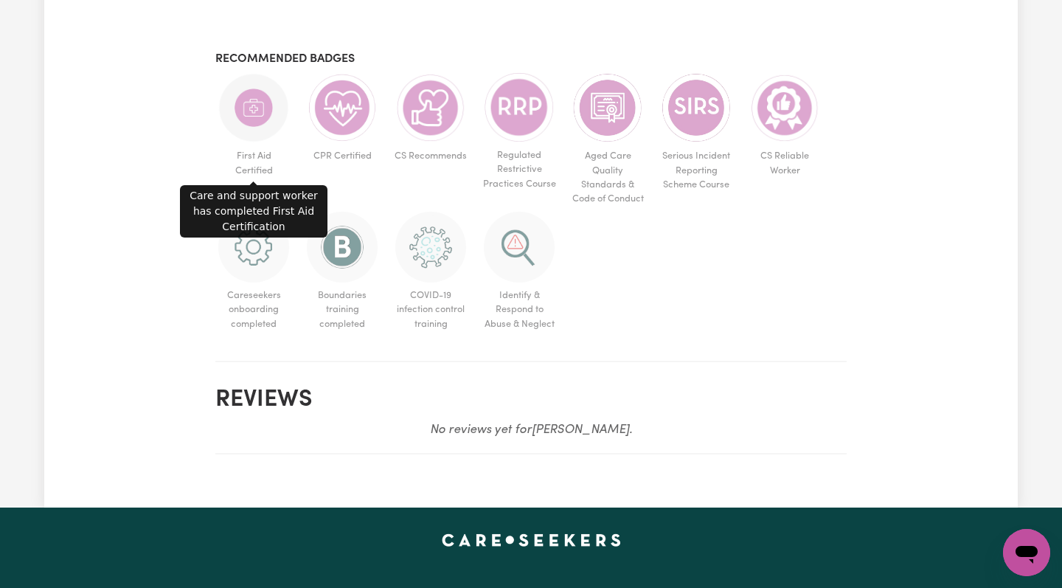
click at [239, 108] on img at bounding box center [253, 107] width 71 height 71
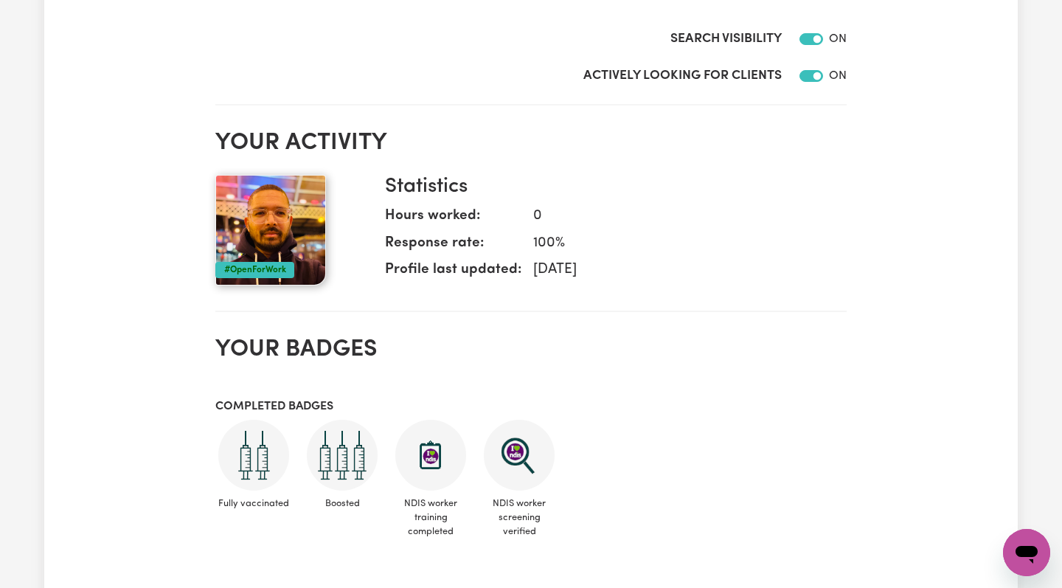
scroll to position [343, 0]
click at [272, 406] on h3 "Completed badges" at bounding box center [530, 408] width 631 height 14
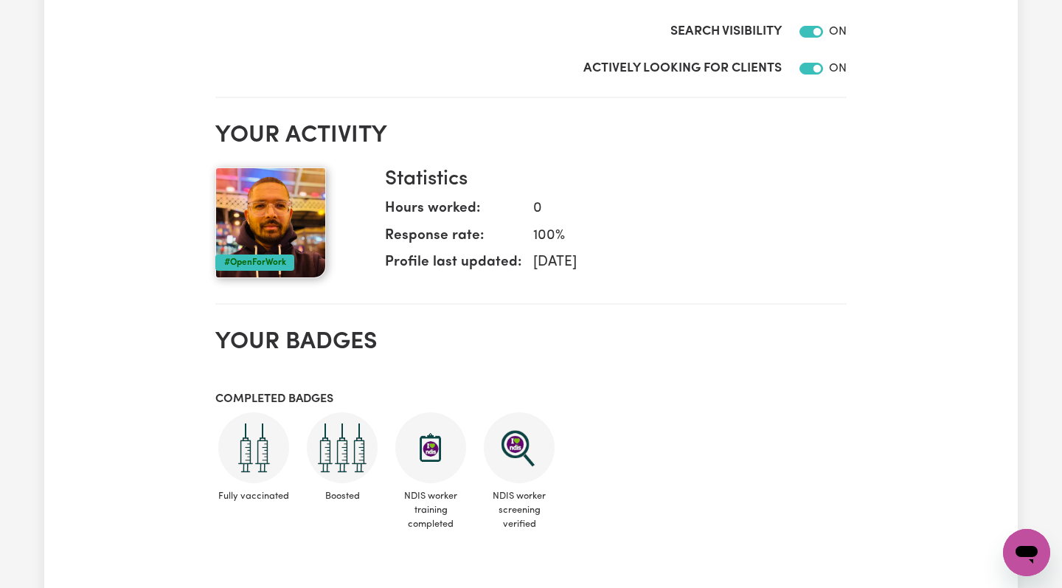
scroll to position [349, 0]
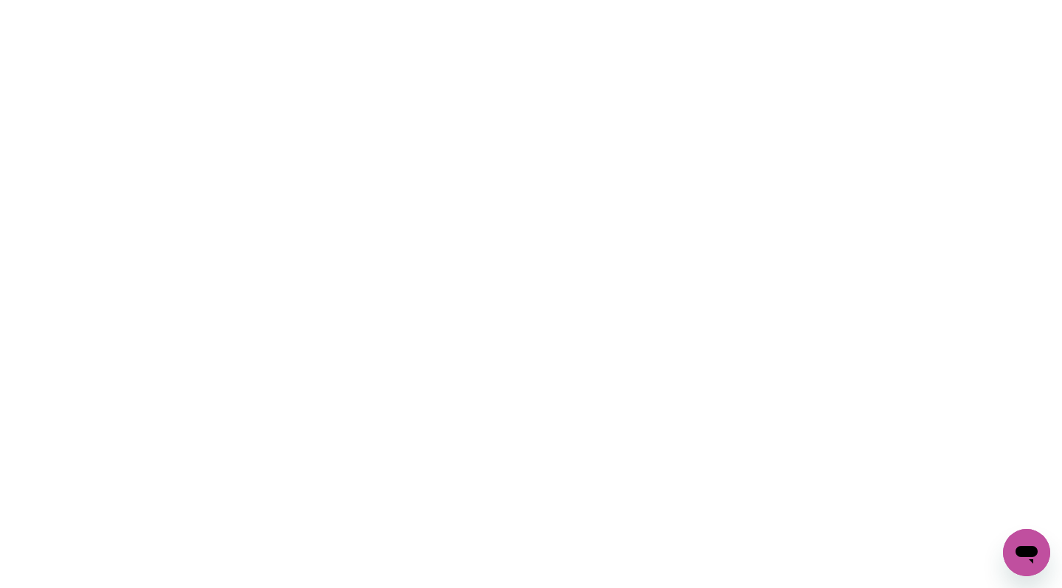
click at [852, 0] on html at bounding box center [531, 0] width 1062 height 0
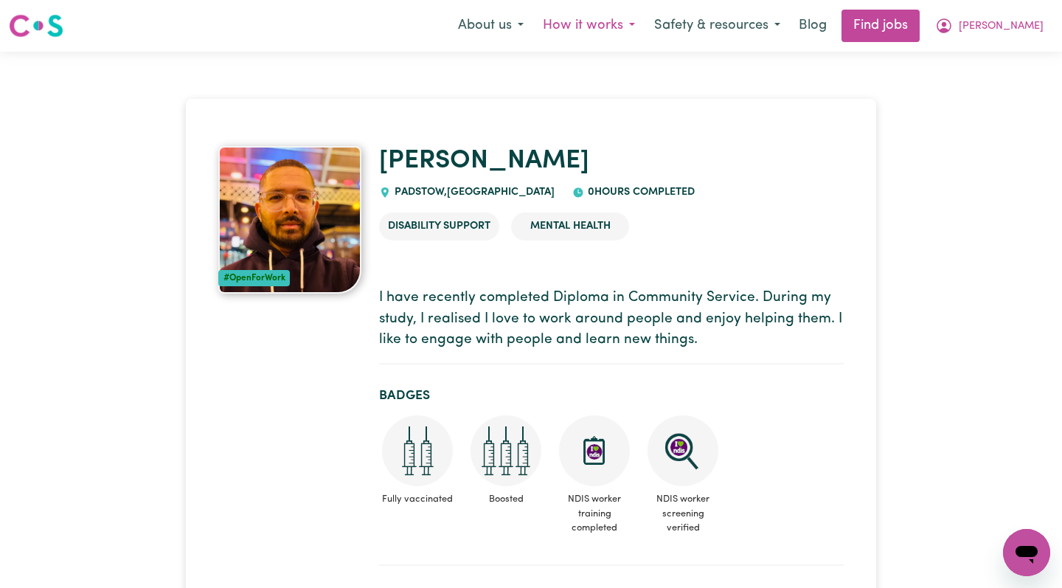
click at [645, 22] on button "How it works" at bounding box center [588, 25] width 111 height 31
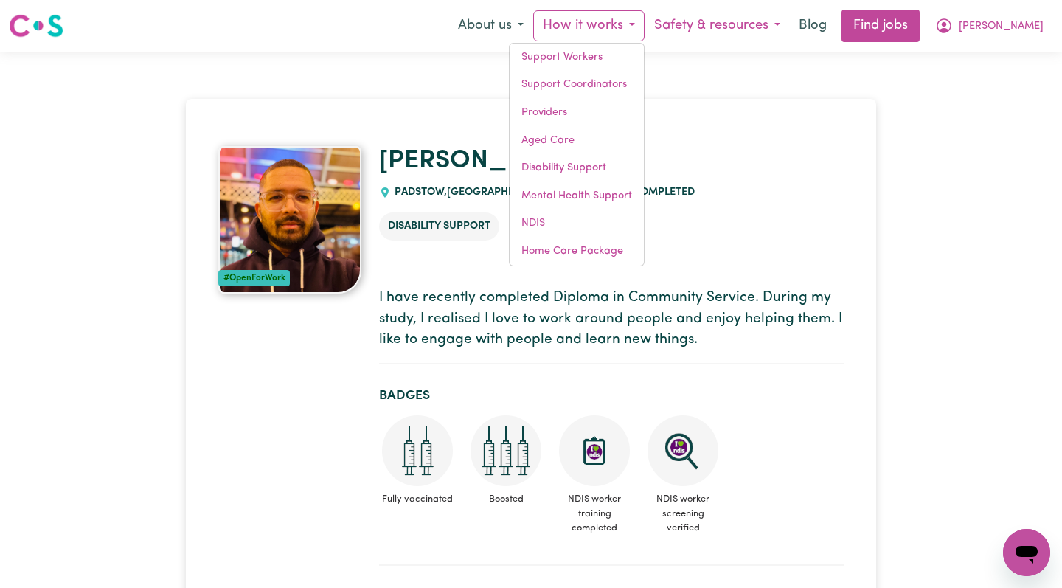
click at [739, 26] on button "Safety & resources" at bounding box center [717, 25] width 145 height 31
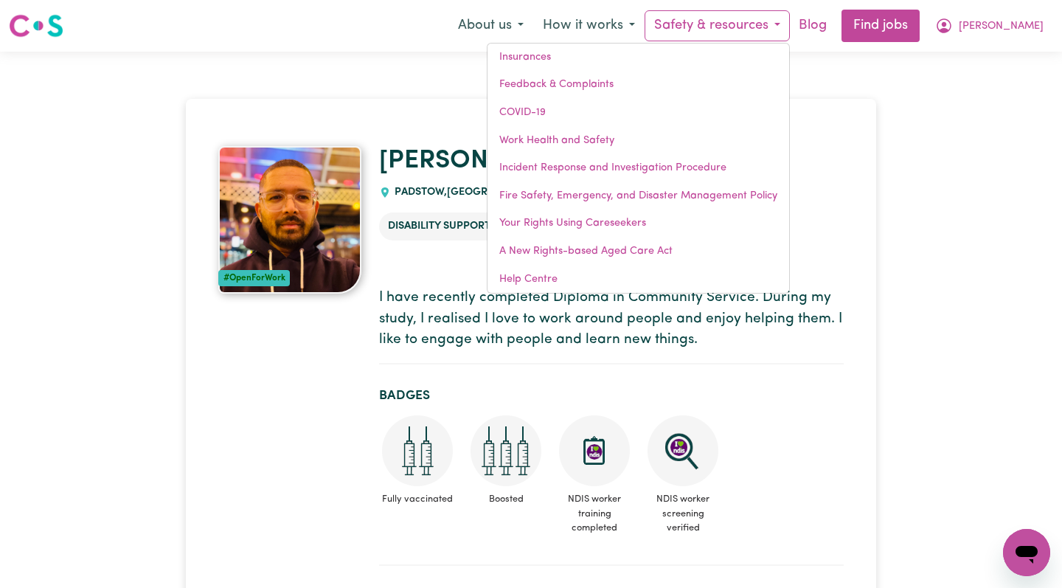
click at [836, 27] on link "Blog" at bounding box center [813, 26] width 46 height 32
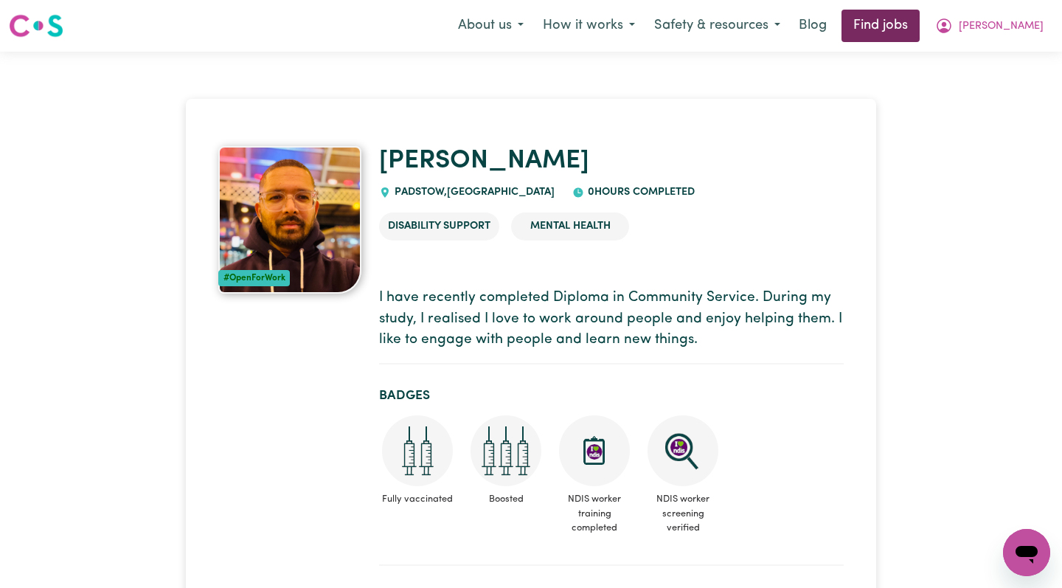
click at [920, 38] on link "Find jobs" at bounding box center [881, 26] width 78 height 32
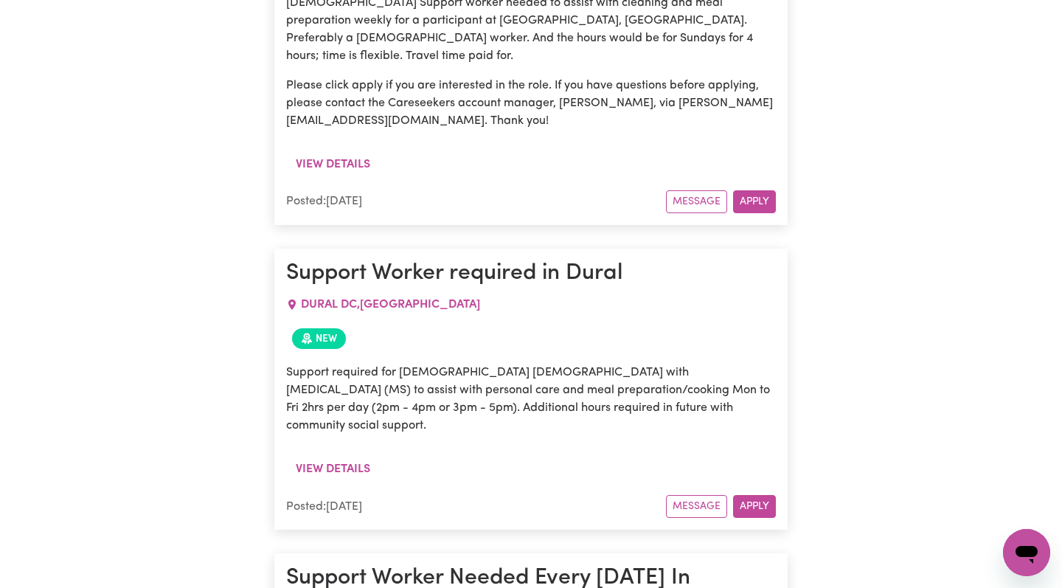
scroll to position [23858, 0]
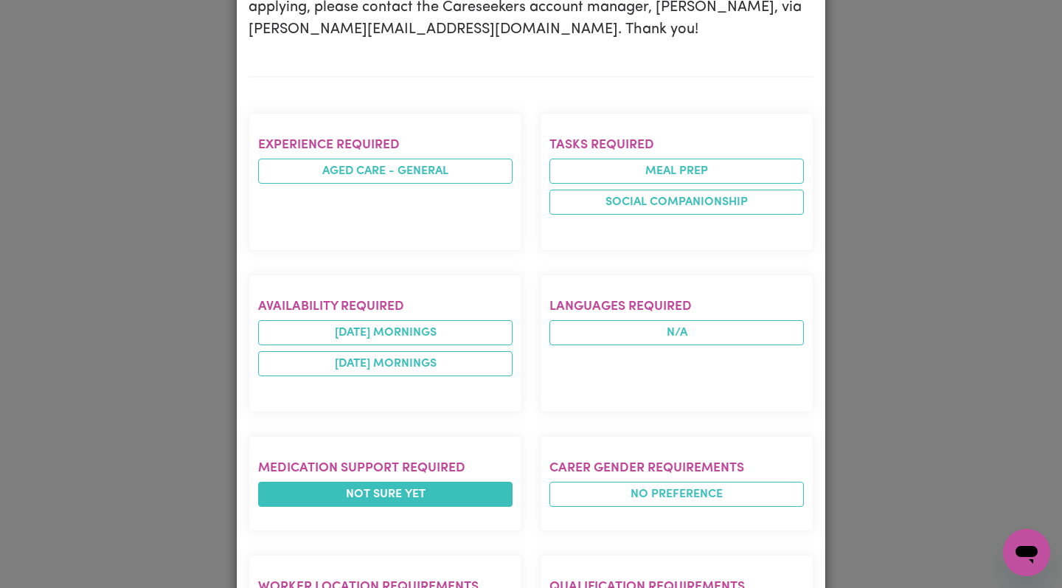
scroll to position [555, 0]
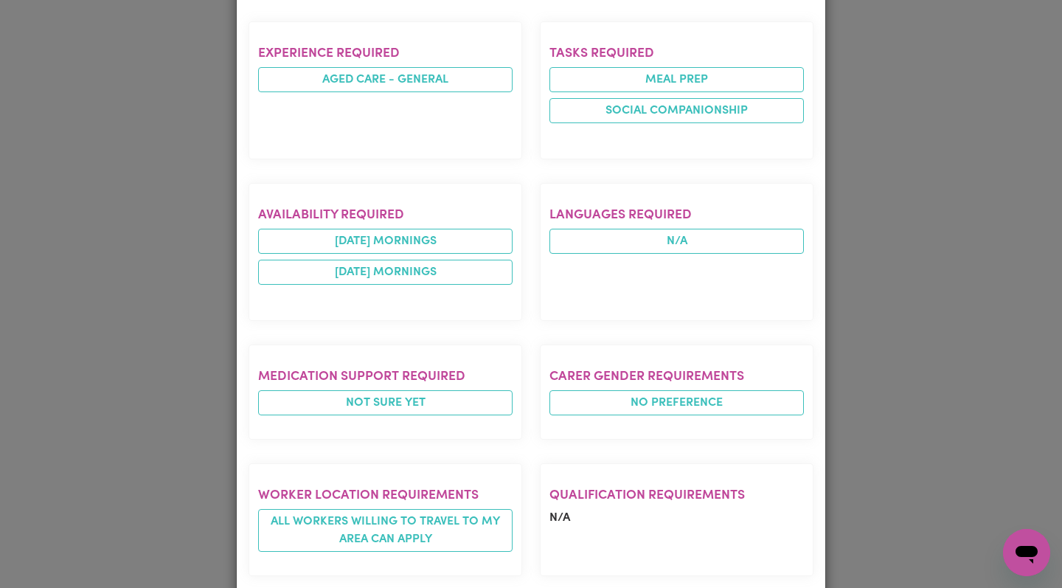
click at [136, 309] on div "Job Details Support Worker Needed in [GEOGRAPHIC_DATA], [GEOGRAPHIC_DATA] [GEOG…" at bounding box center [531, 294] width 1062 height 588
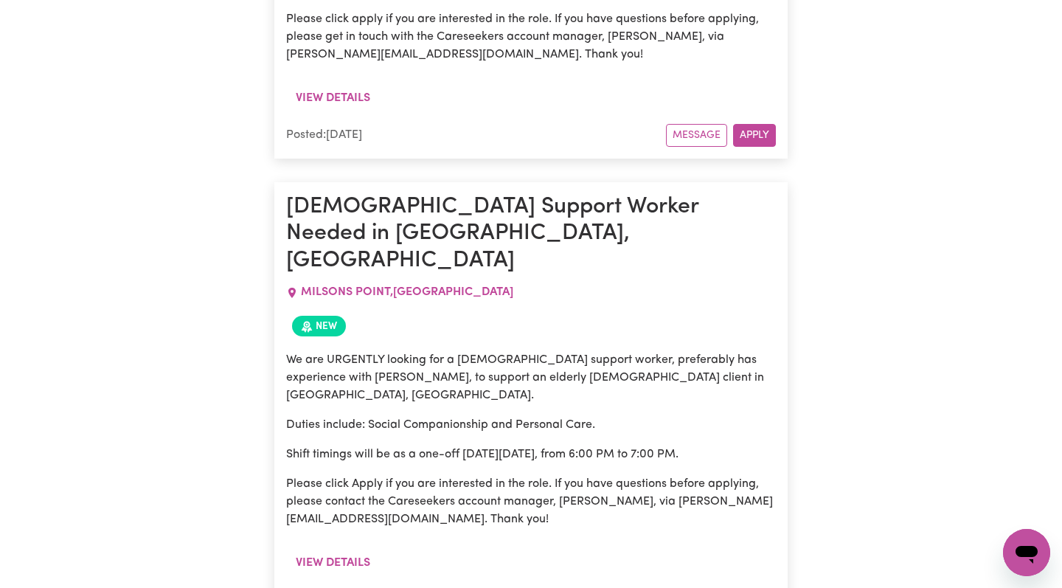
scroll to position [32452, 0]
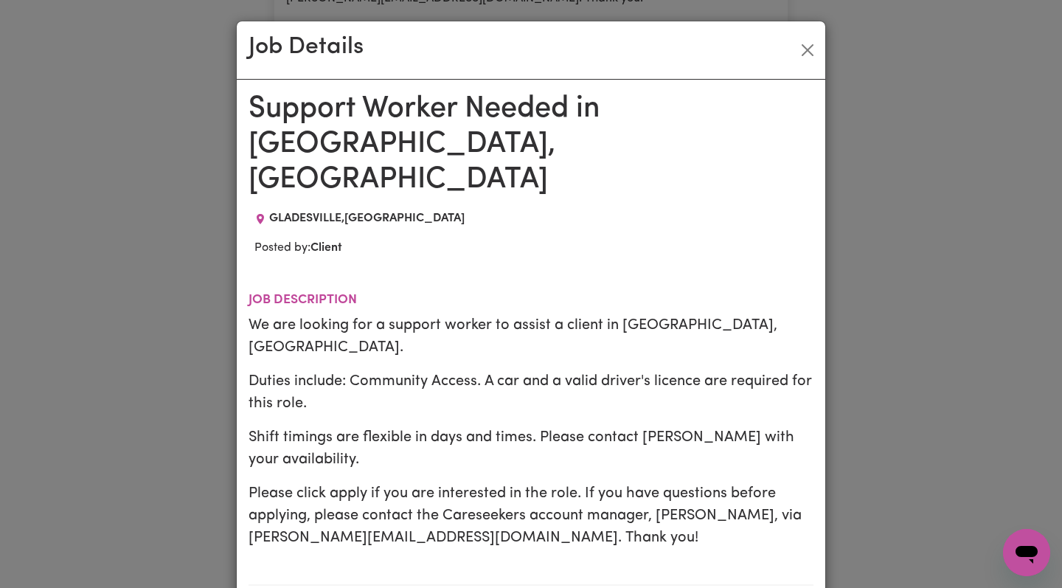
scroll to position [530, 0]
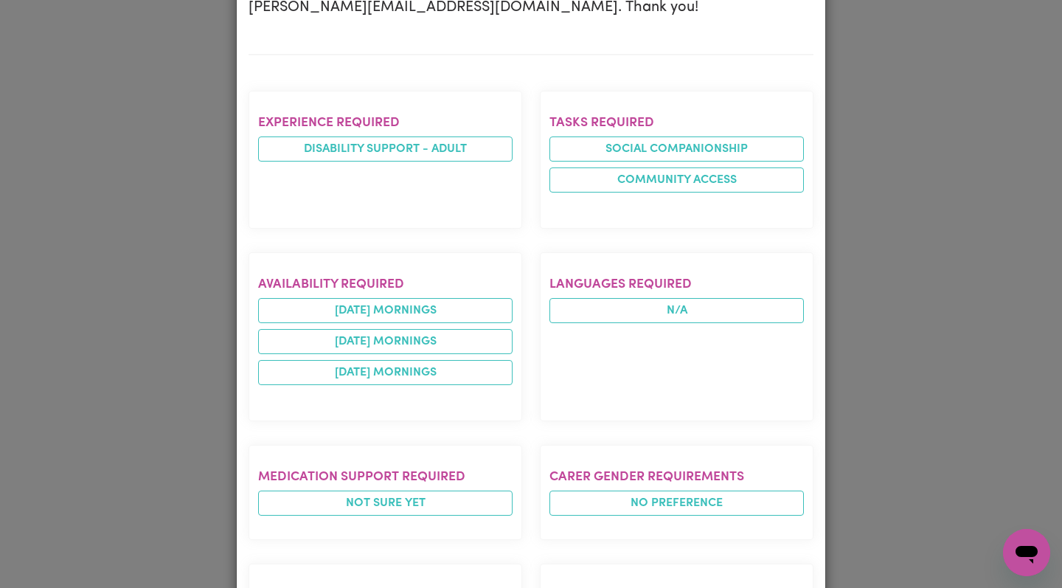
click at [94, 389] on div "Job Details Support Worker Needed in [GEOGRAPHIC_DATA], [GEOGRAPHIC_DATA] [GEOG…" at bounding box center [531, 294] width 1062 height 588
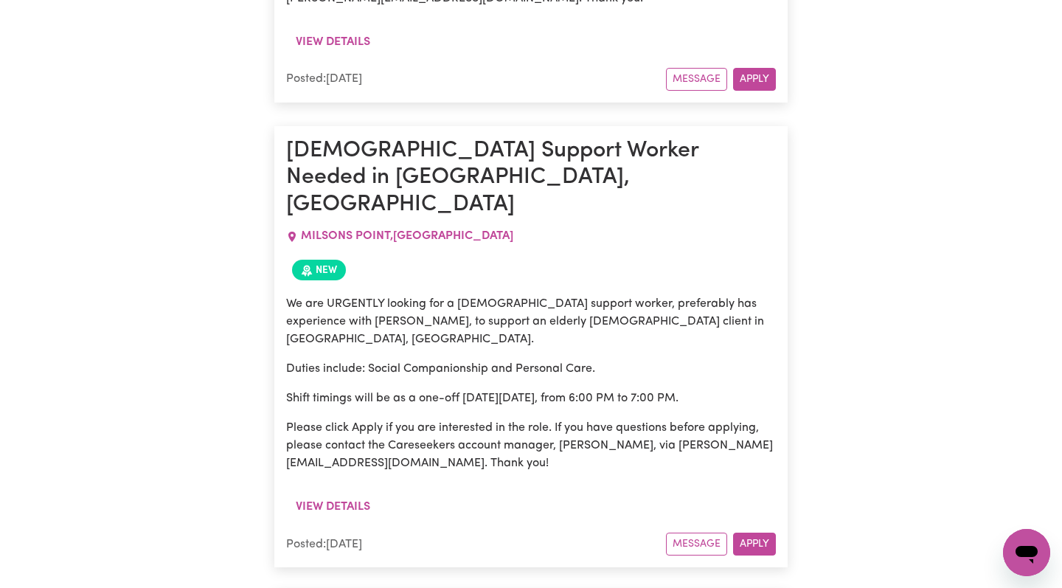
click at [94, 389] on div "Job Details" at bounding box center [531, 294] width 1062 height 588
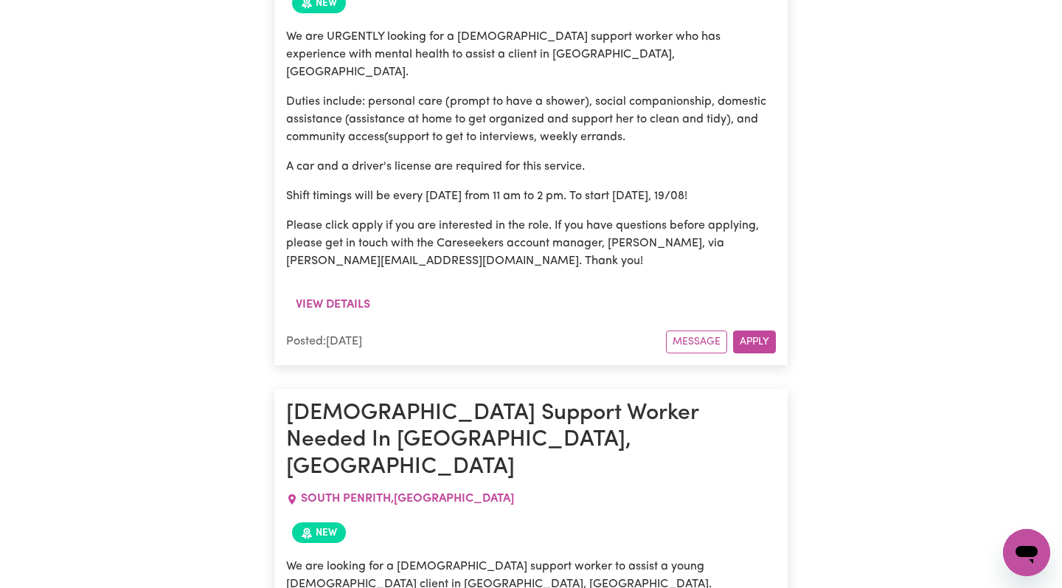
scroll to position [33746, 0]
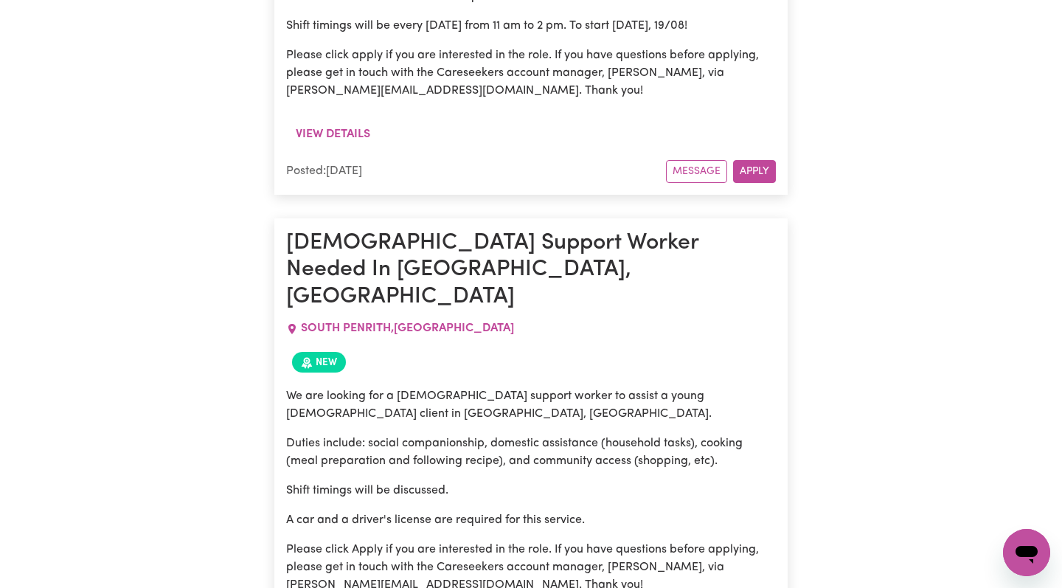
drag, startPoint x: 100, startPoint y: 345, endPoint x: 174, endPoint y: 316, distance: 80.1
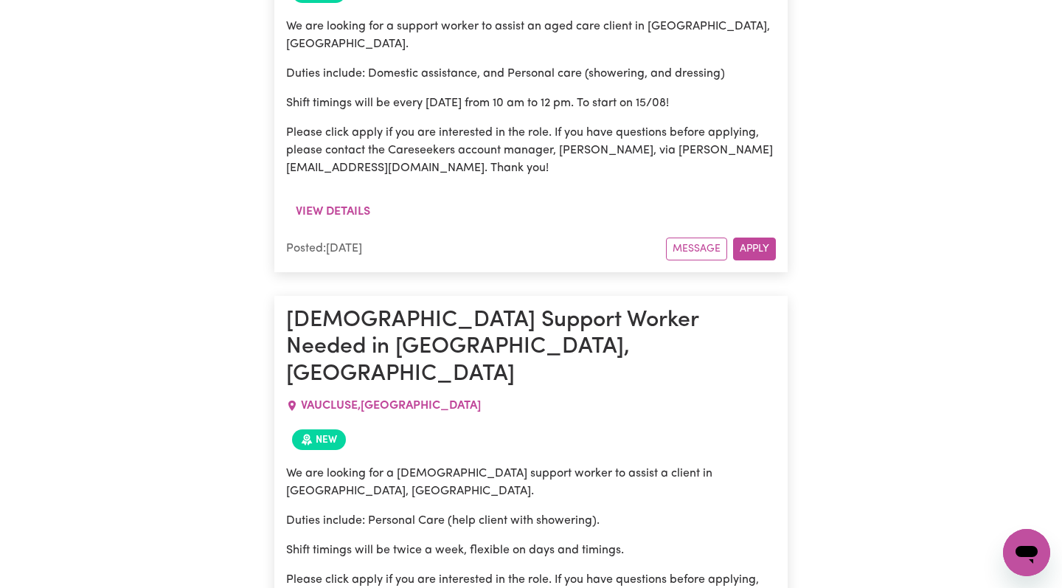
scroll to position [42520, 0]
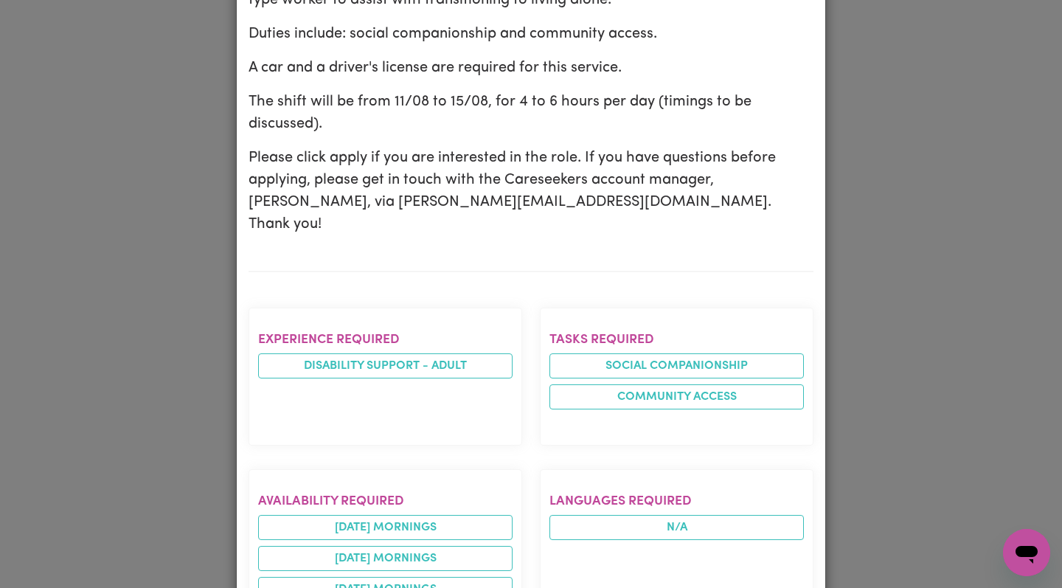
scroll to position [563, 0]
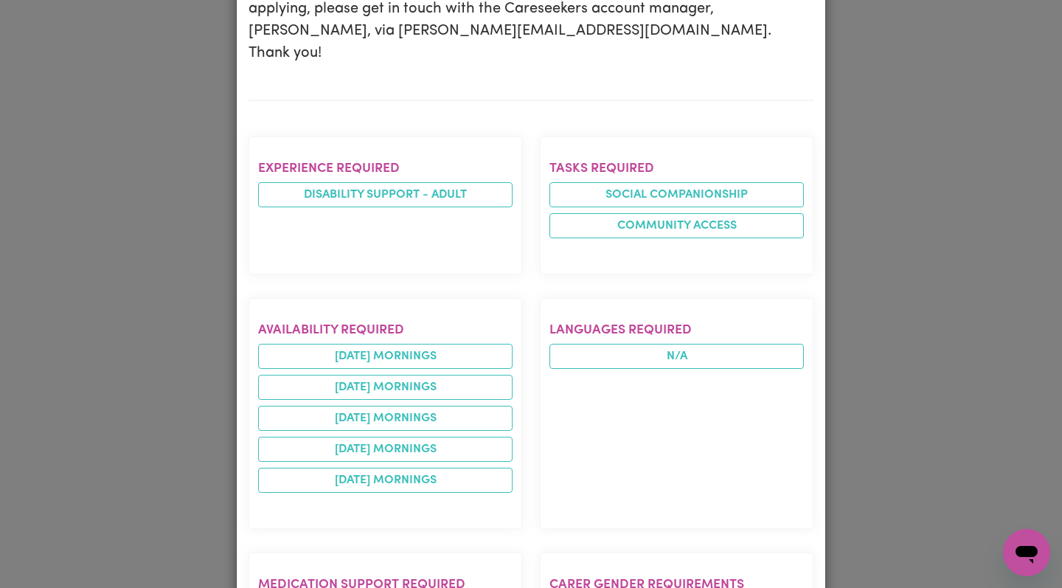
click at [189, 194] on div "Job Details [DEMOGRAPHIC_DATA] Support Worker Needed In [GEOGRAPHIC_DATA], [GEO…" at bounding box center [531, 294] width 1062 height 588
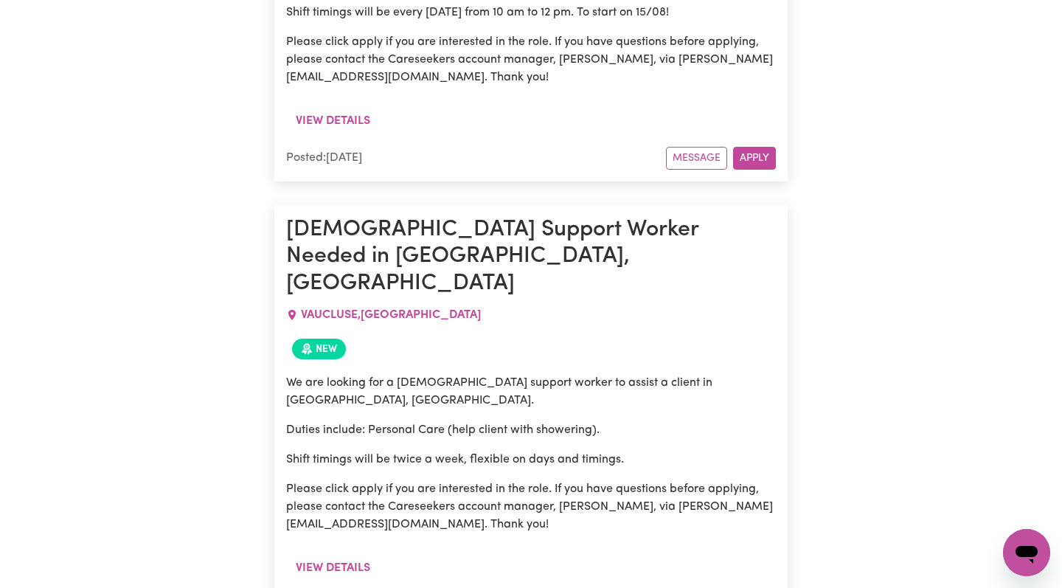
scroll to position [42680, 0]
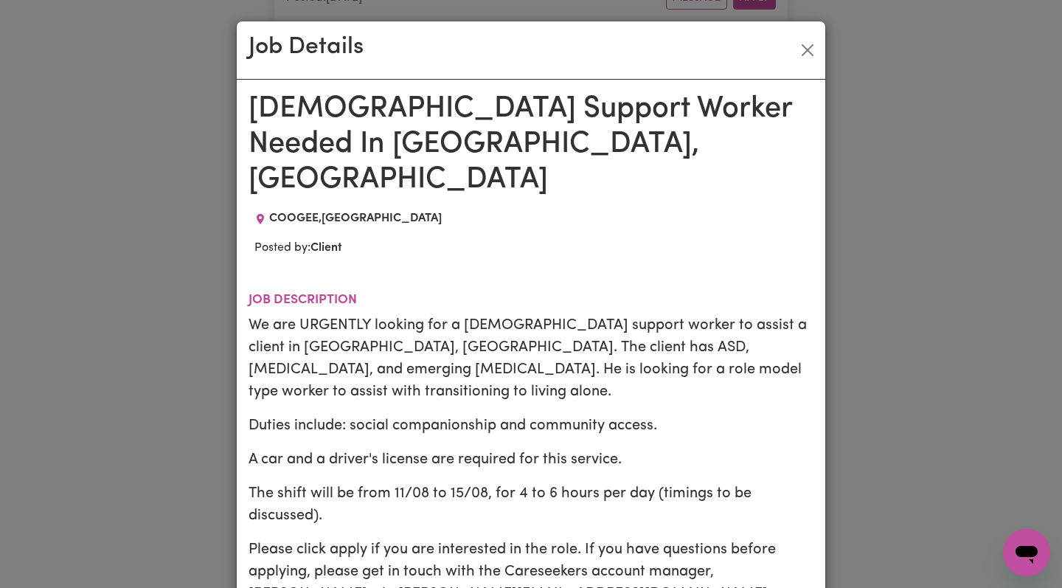
click at [126, 237] on div "Job Details [DEMOGRAPHIC_DATA] Support Worker Needed In [GEOGRAPHIC_DATA], [GEO…" at bounding box center [531, 294] width 1062 height 588
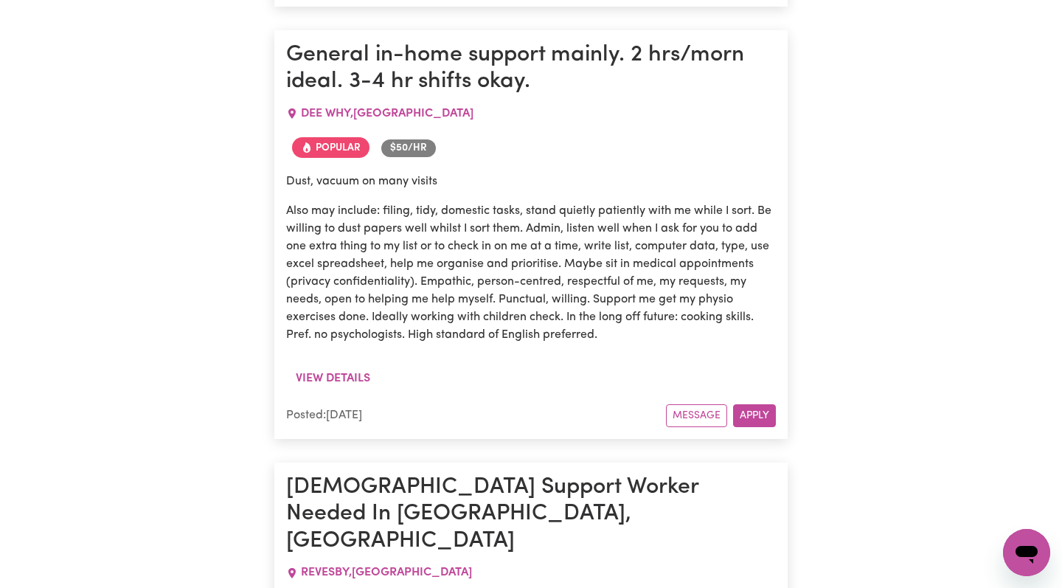
scroll to position [49706, 0]
